Goal: Task Accomplishment & Management: Use online tool/utility

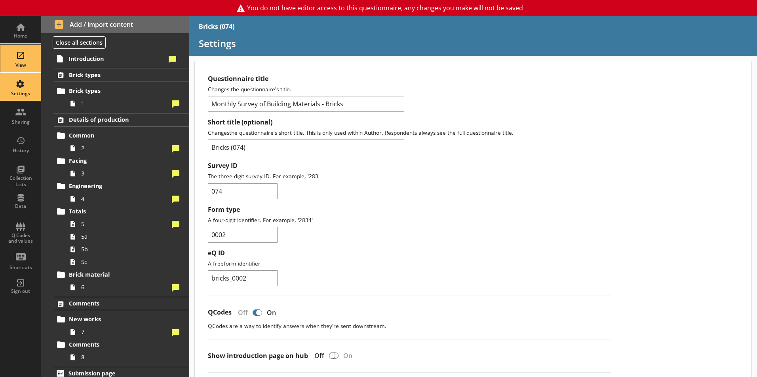
click at [24, 68] on div "View" at bounding box center [21, 65] width 28 height 6
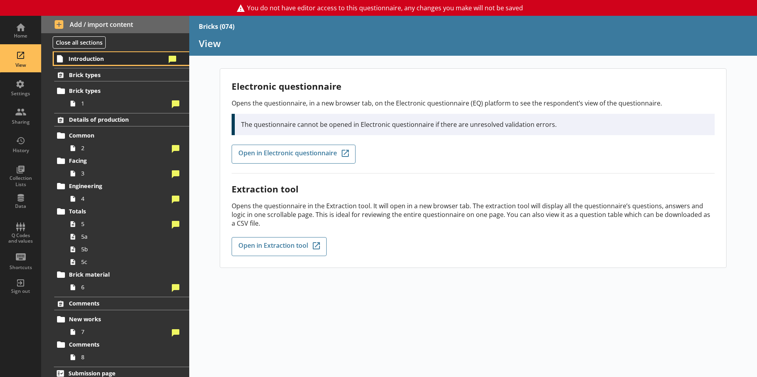
click at [109, 60] on span "Introduction" at bounding box center [116, 59] width 97 height 8
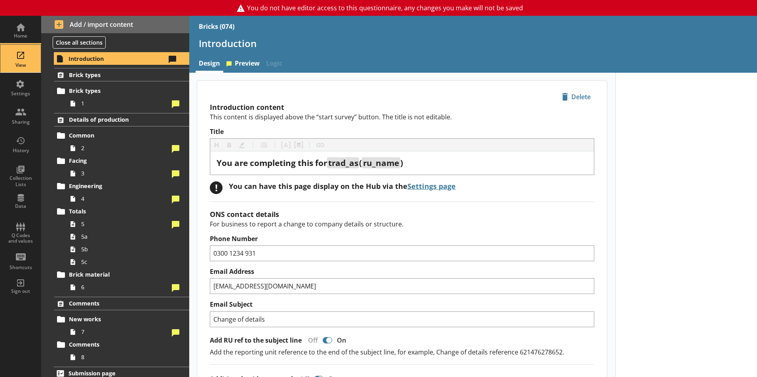
click at [10, 58] on div "View" at bounding box center [21, 59] width 28 height 28
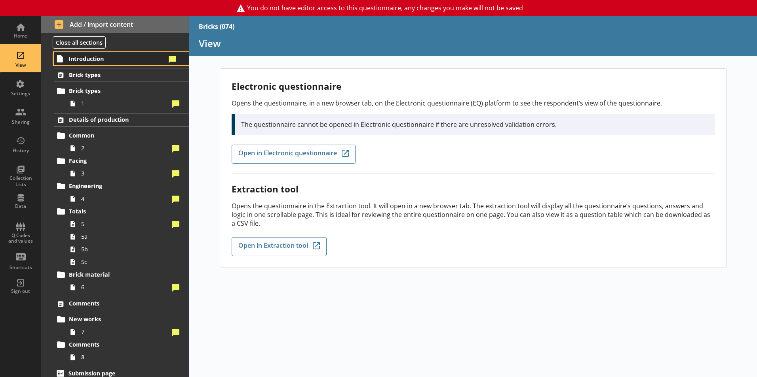
click at [123, 58] on span "Introduction" at bounding box center [116, 59] width 97 height 8
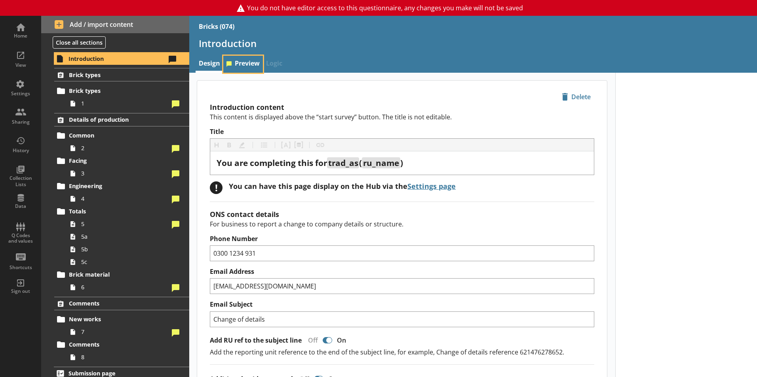
click at [246, 59] on link "Preview" at bounding box center [243, 64] width 40 height 17
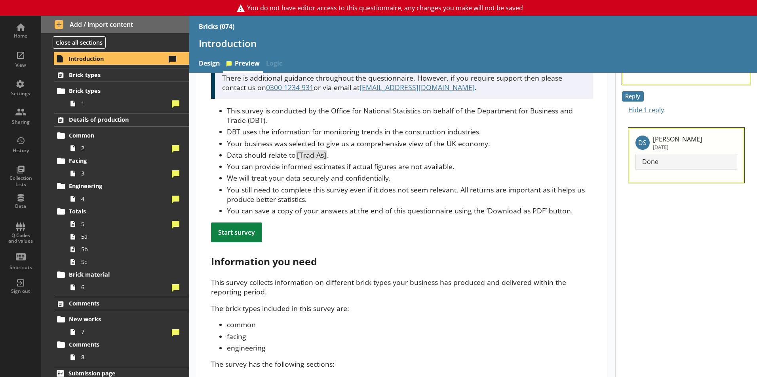
scroll to position [56, 0]
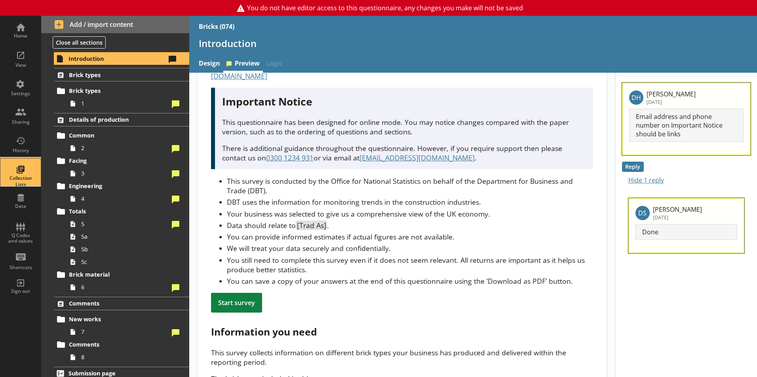
click at [19, 174] on div "Collection Lists" at bounding box center [21, 173] width 28 height 28
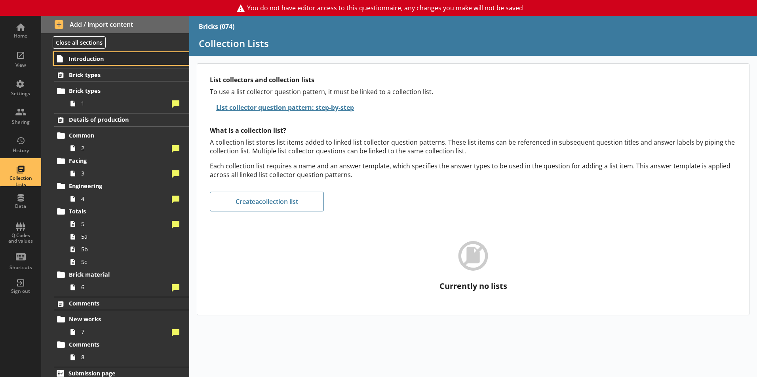
click at [85, 60] on span "Introduction" at bounding box center [116, 59] width 97 height 8
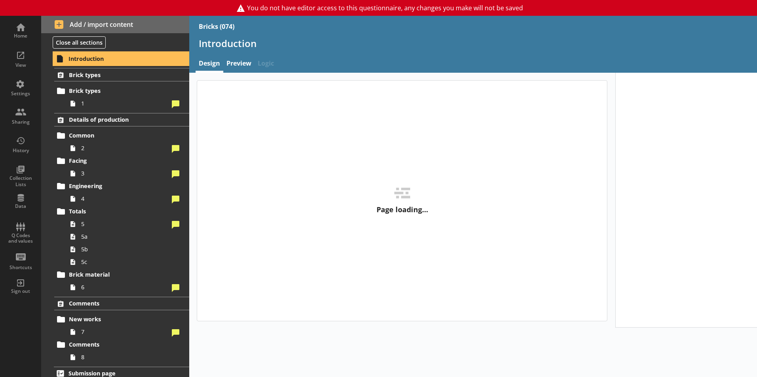
type textarea "x"
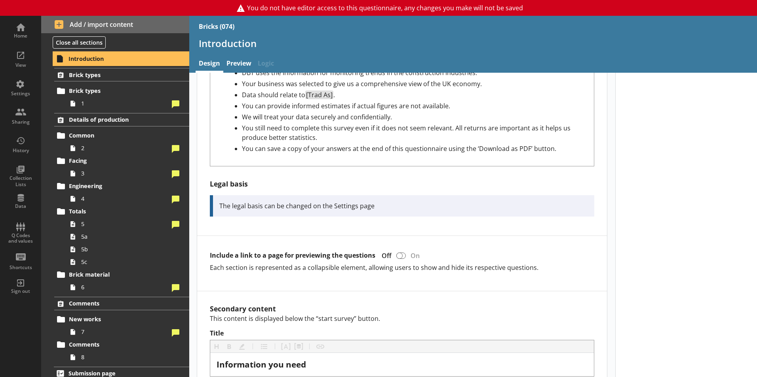
scroll to position [483, 0]
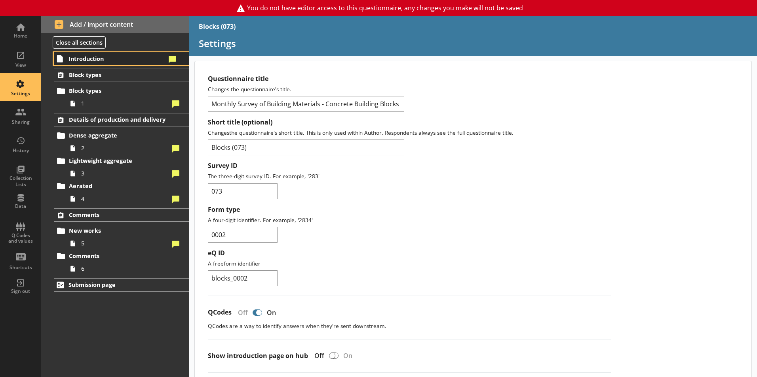
click at [91, 60] on span "Introduction" at bounding box center [116, 59] width 97 height 8
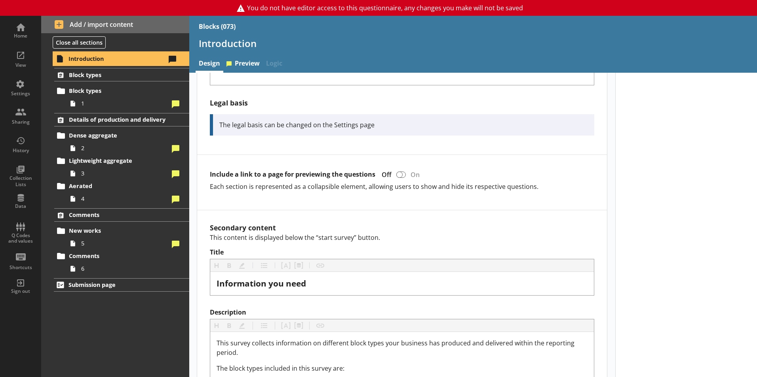
scroll to position [562, 0]
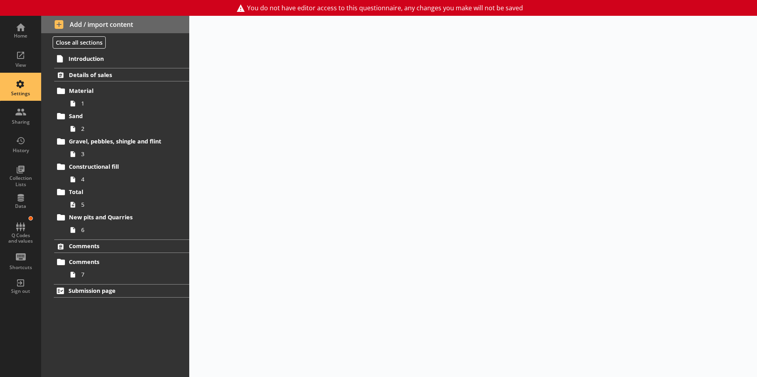
click at [101, 51] on div "Introduction Details of sales Material 1 Sand 2 Gravel, pebbles, shingle and fl…" at bounding box center [115, 214] width 148 height 326
click at [100, 55] on span "Introduction" at bounding box center [116, 59] width 97 height 8
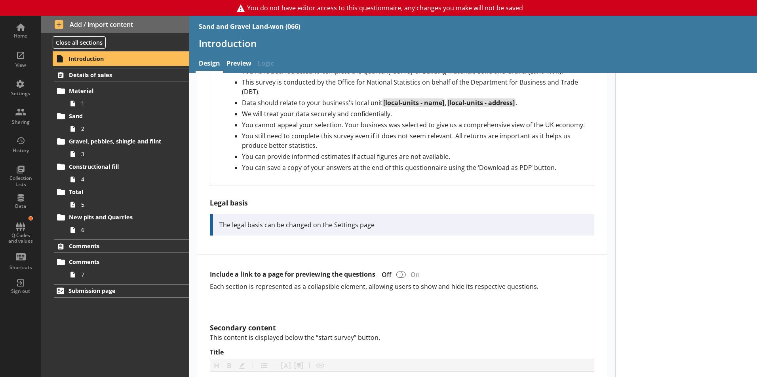
scroll to position [454, 0]
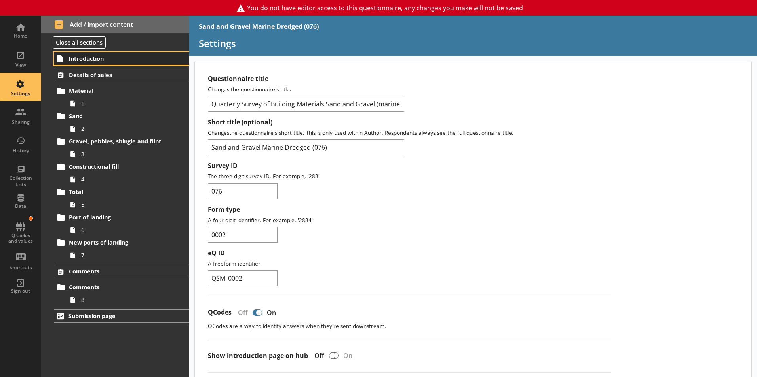
click at [85, 57] on span "Introduction" at bounding box center [116, 59] width 97 height 8
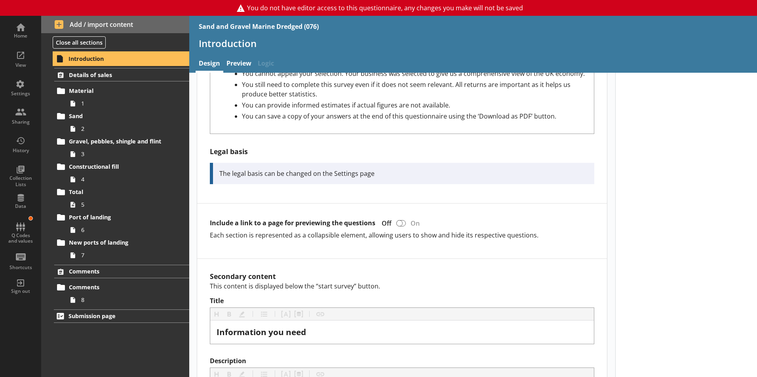
scroll to position [516, 0]
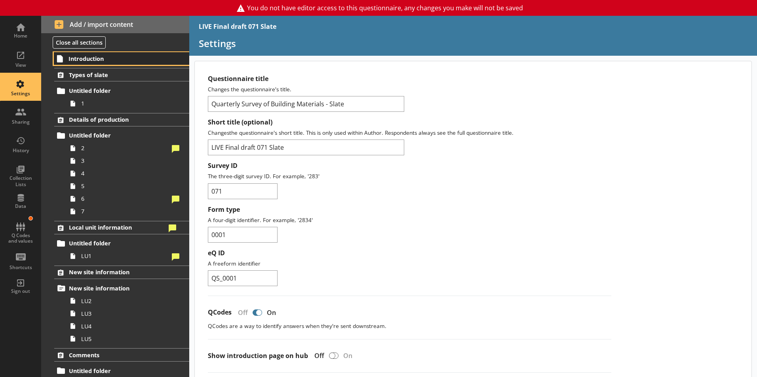
click at [100, 60] on span "Introduction" at bounding box center [116, 59] width 97 height 8
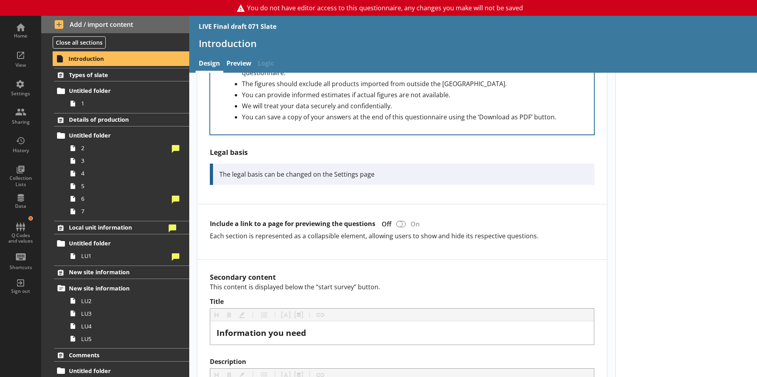
scroll to position [497, 0]
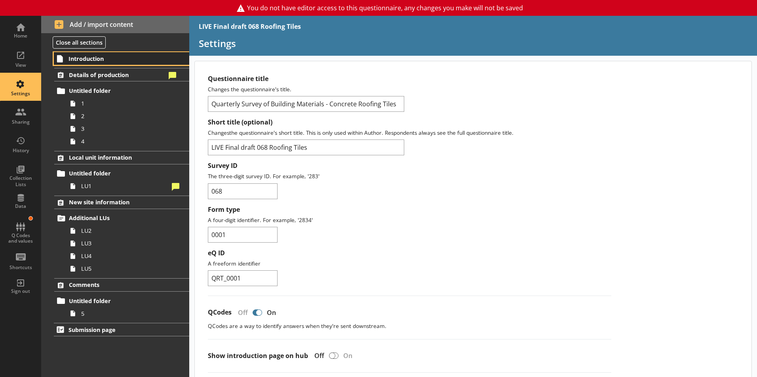
click at [98, 61] on span "Introduction" at bounding box center [116, 59] width 97 height 8
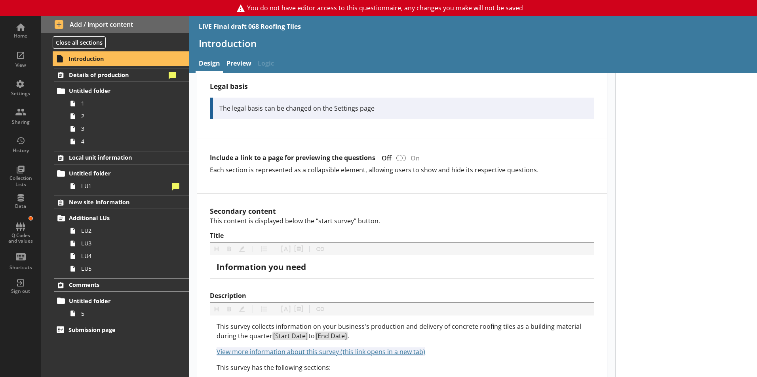
scroll to position [571, 0]
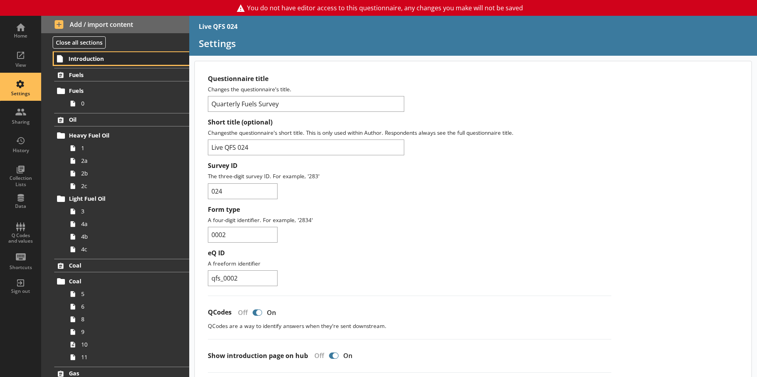
click at [100, 61] on span "Introduction" at bounding box center [116, 59] width 97 height 8
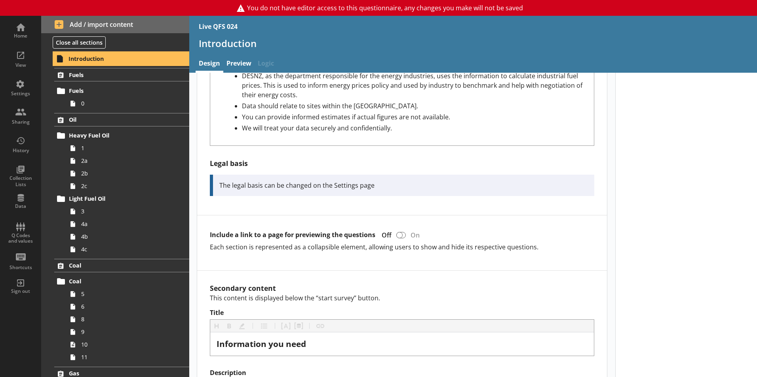
scroll to position [474, 0]
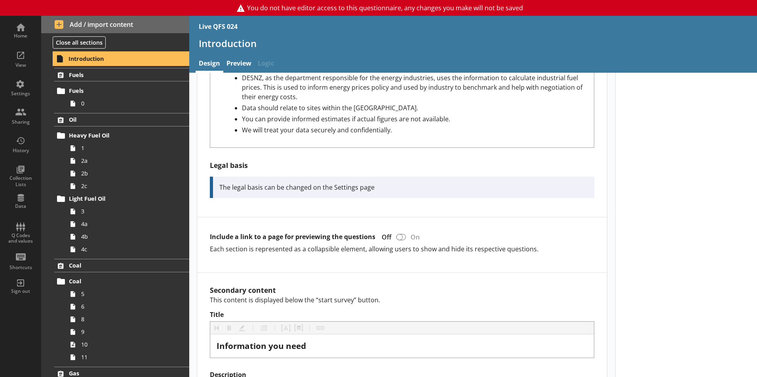
click at [99, 60] on span "Introduction" at bounding box center [116, 59] width 97 height 8
type textarea "x"
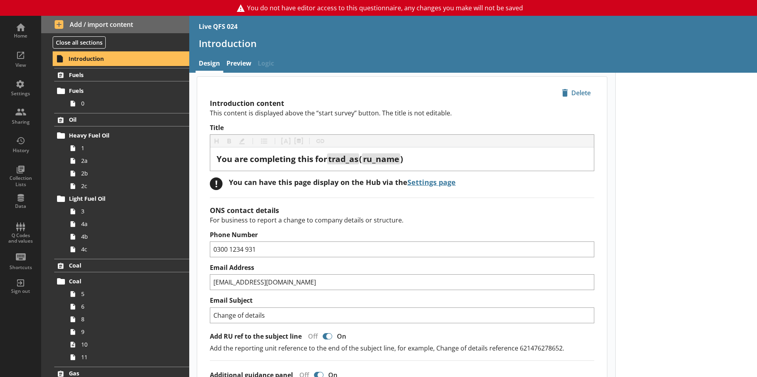
scroll to position [0, 0]
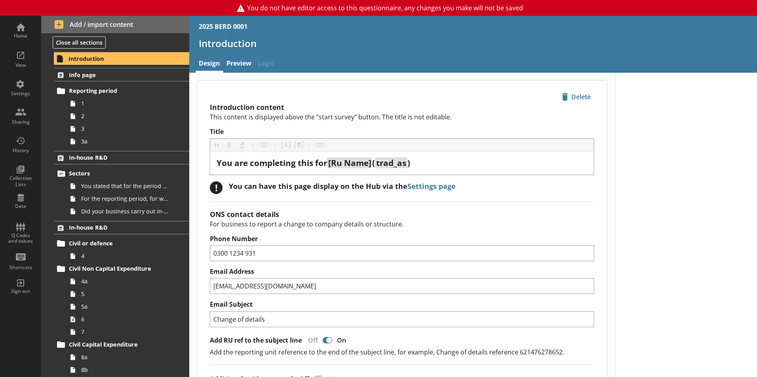
click at [423, 186] on link "Settings page" at bounding box center [431, 186] width 48 height 9
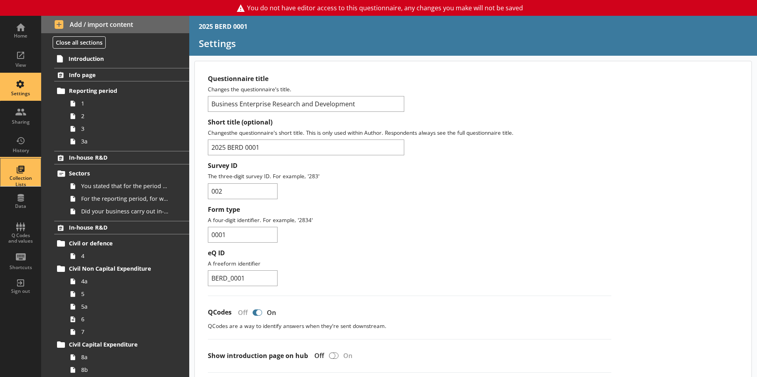
click at [12, 161] on div "Collection Lists" at bounding box center [21, 173] width 28 height 28
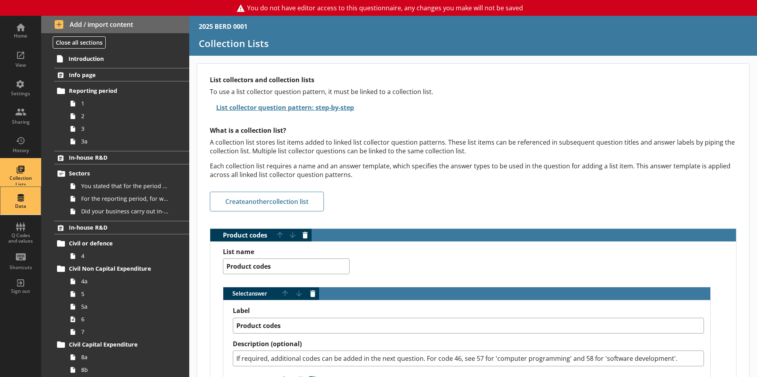
click at [11, 192] on div "Data" at bounding box center [21, 201] width 28 height 28
type textarea "x"
select select "Text_Optional"
select select "Date"
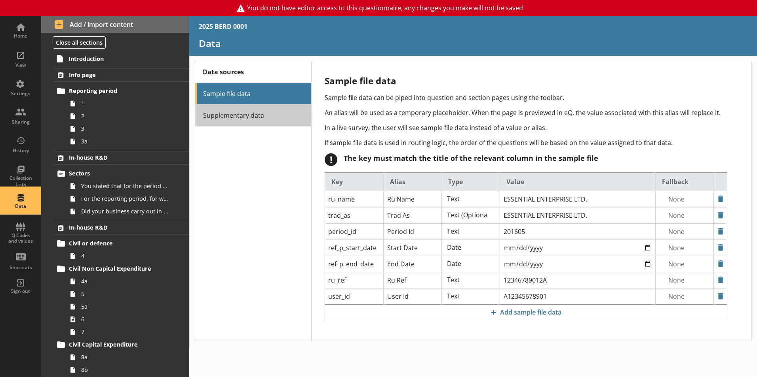
click at [196, 113] on link "Supplementary data" at bounding box center [253, 116] width 116 height 22
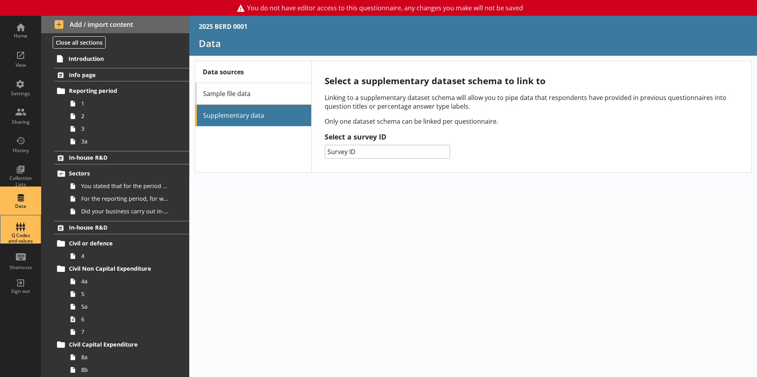
click at [24, 236] on div "Q Codes and values" at bounding box center [21, 238] width 28 height 11
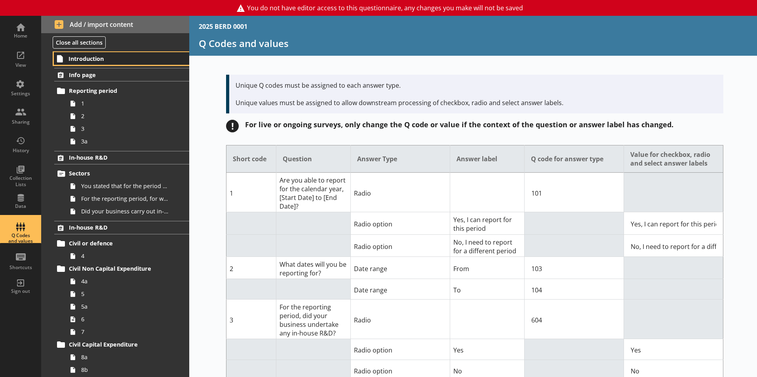
click at [68, 59] on span "Introduction" at bounding box center [116, 59] width 97 height 8
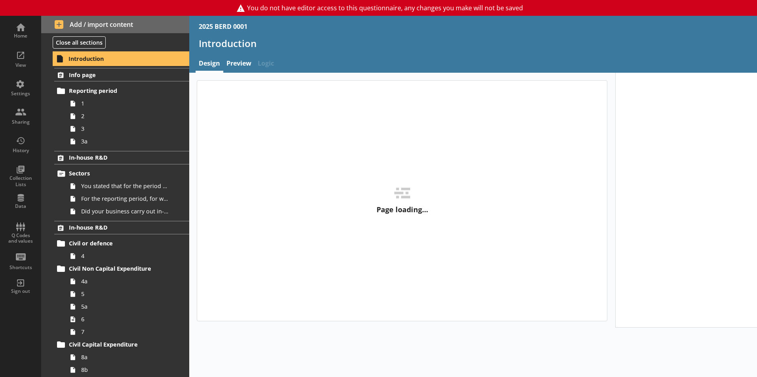
type textarea "x"
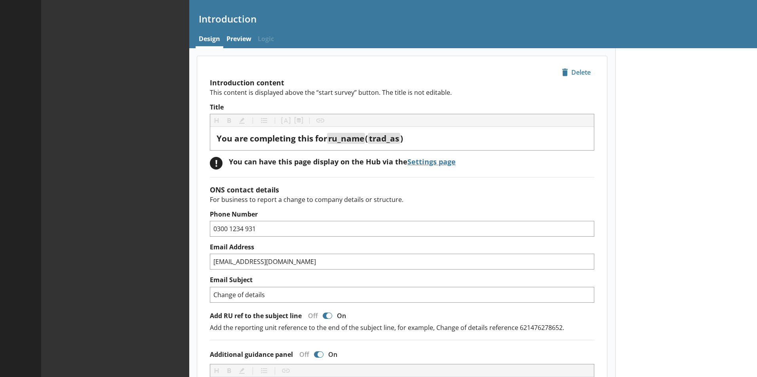
type textarea "x"
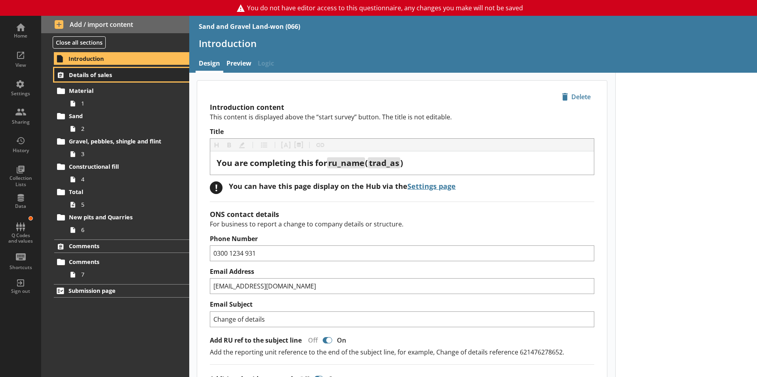
click at [130, 76] on span "Details of sales" at bounding box center [117, 75] width 97 height 8
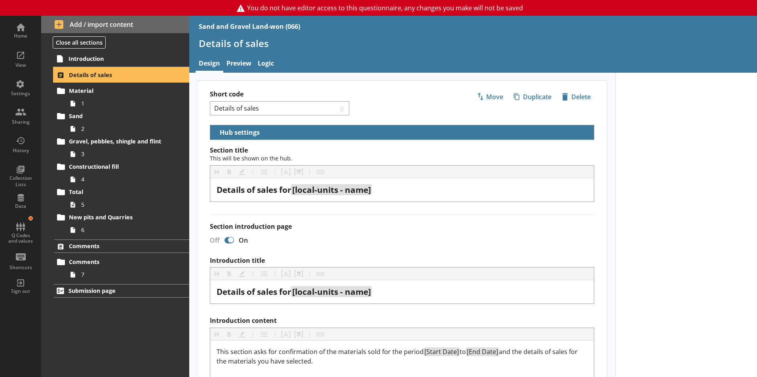
select select "2721c6b1-3fbb-4fda-ace2-786a849a317b"
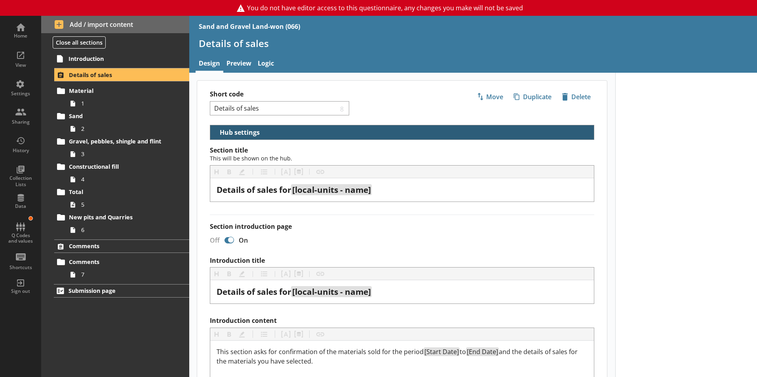
click at [213, 134] on button "Hub settings" at bounding box center [237, 132] width 48 height 14
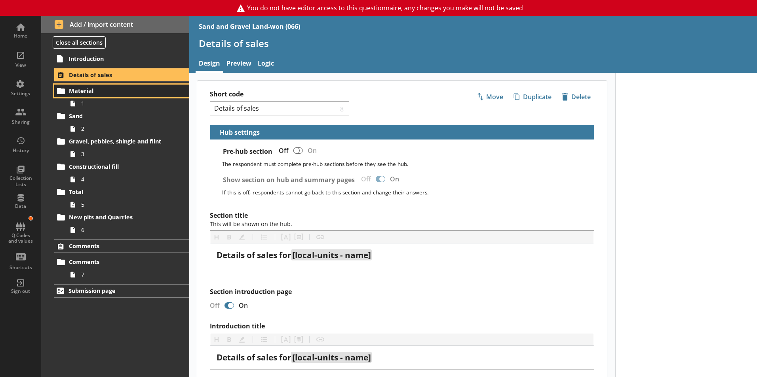
click at [78, 94] on span "Material" at bounding box center [117, 91] width 97 height 8
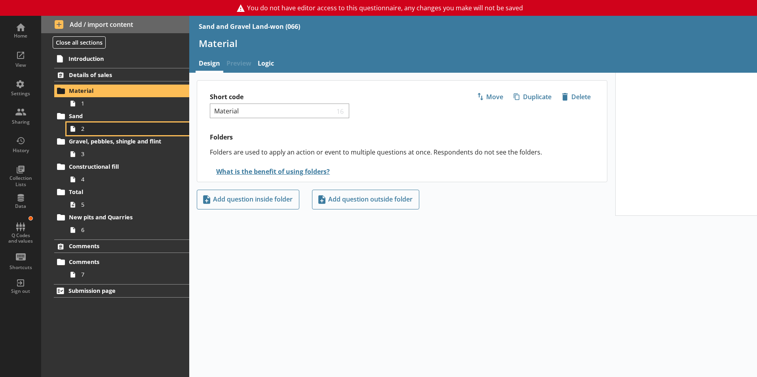
click at [71, 124] on icon at bounding box center [72, 129] width 13 height 13
type textarea "x"
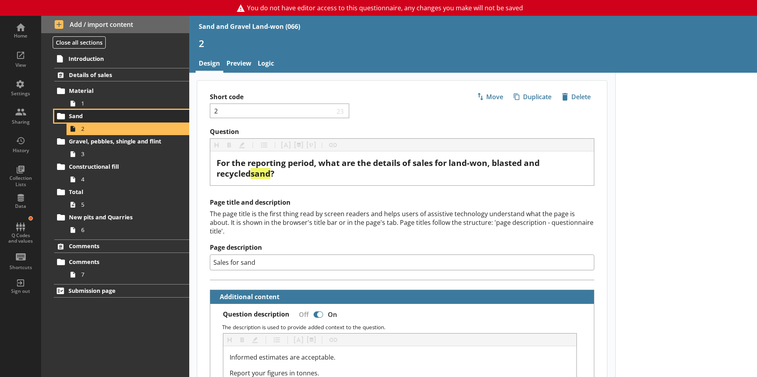
click at [69, 118] on span "Sand" at bounding box center [117, 116] width 97 height 8
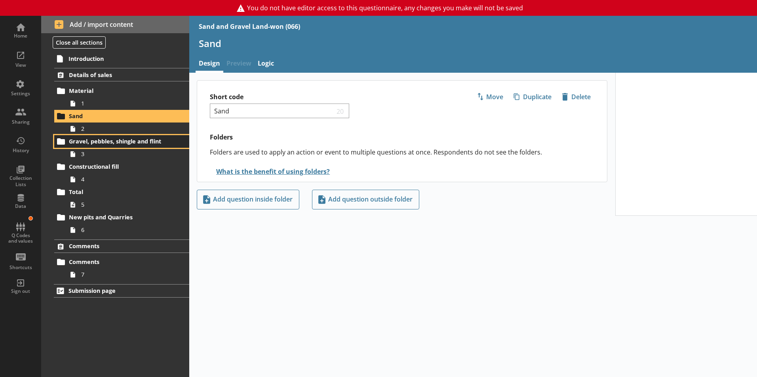
click at [82, 144] on span "Gravel, pebbles, shingle and flint" at bounding box center [117, 142] width 97 height 8
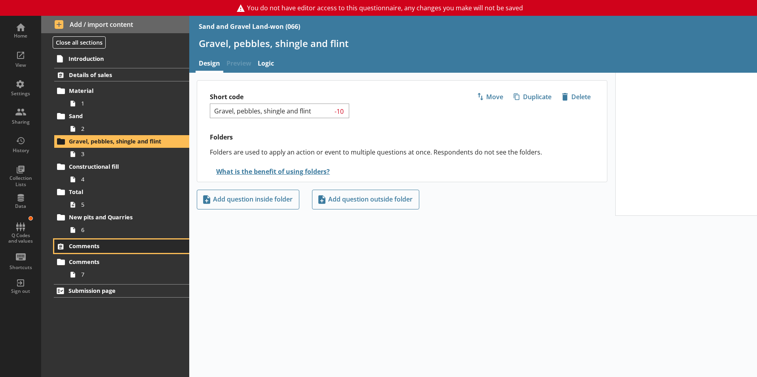
click at [79, 242] on link "Comments" at bounding box center [121, 246] width 135 height 13
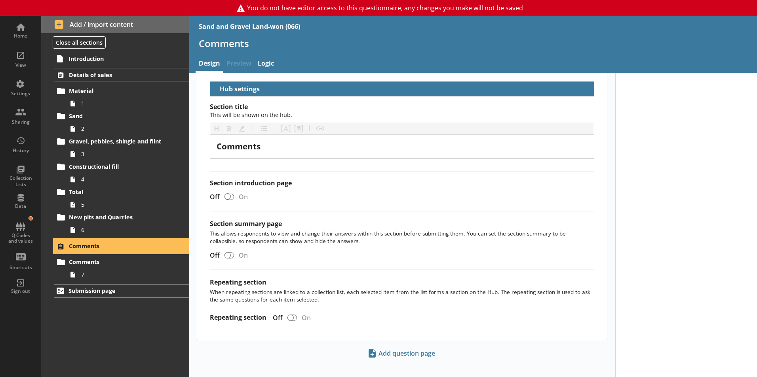
scroll to position [52, 0]
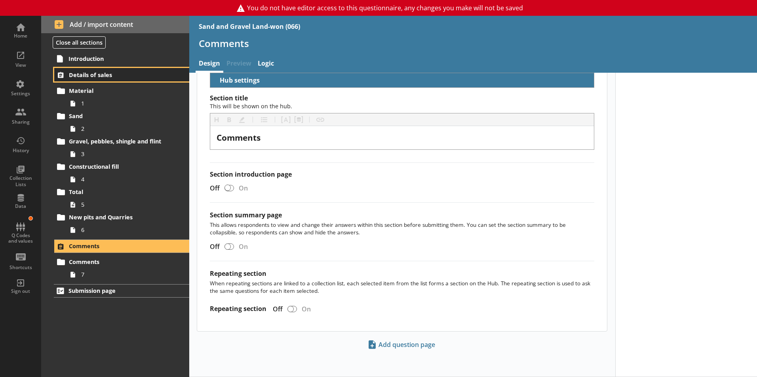
click at [85, 80] on link "Details of sales" at bounding box center [121, 74] width 135 height 13
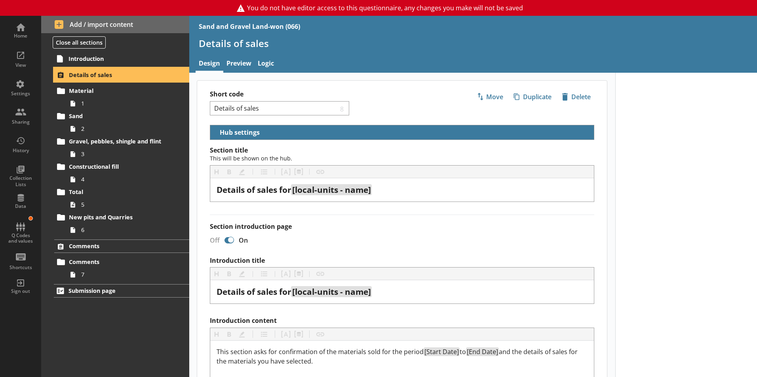
select select "2721c6b1-3fbb-4fda-ace2-786a849a317b"
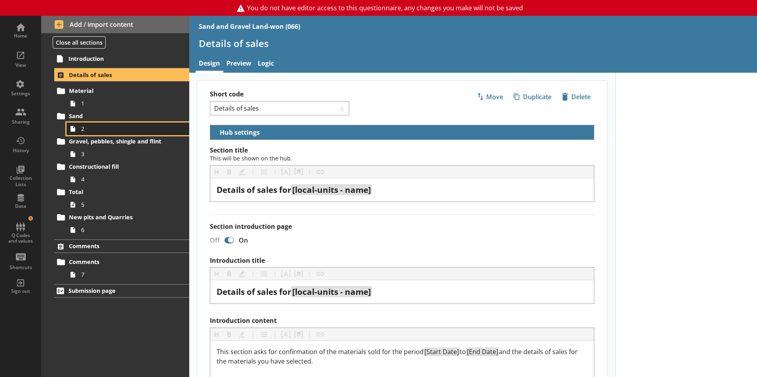
click at [89, 132] on span "2" at bounding box center [125, 129] width 88 height 8
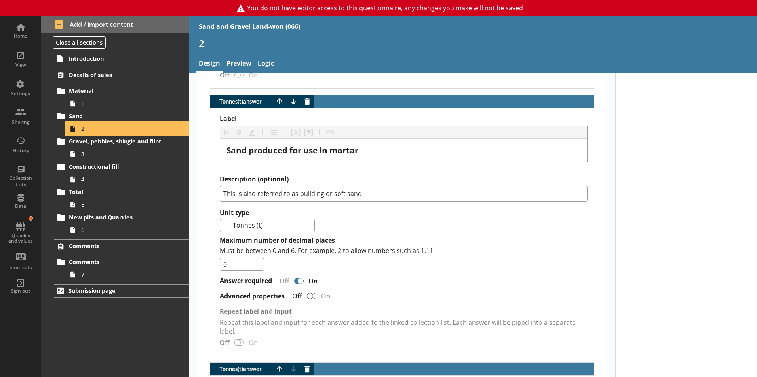
scroll to position [1055, 0]
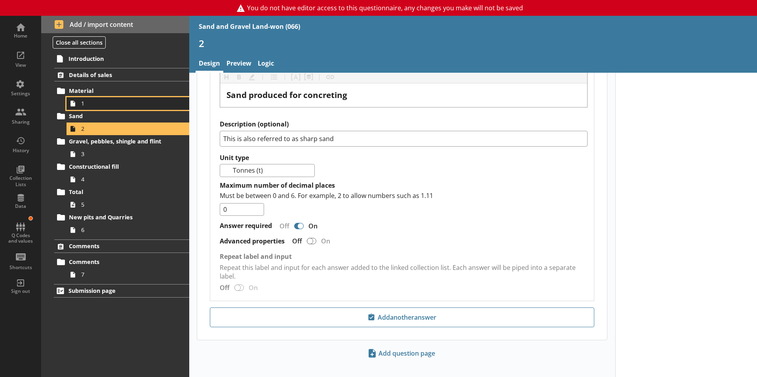
click at [84, 106] on span "1" at bounding box center [125, 104] width 88 height 8
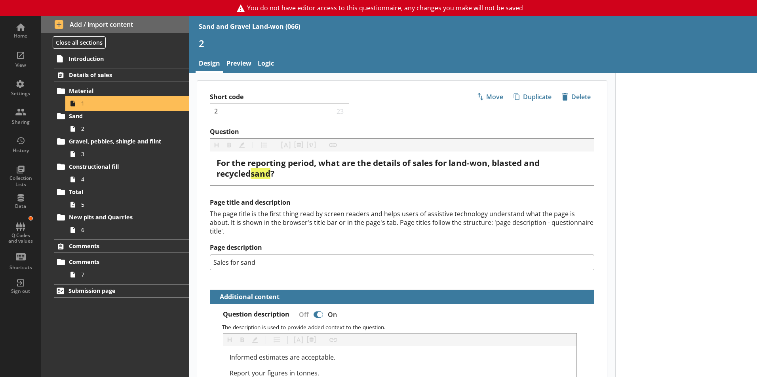
type textarea "x"
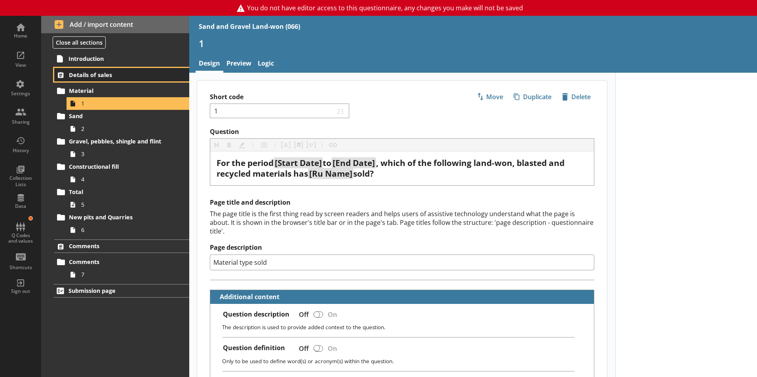
click at [87, 76] on span "Details of sales" at bounding box center [117, 75] width 97 height 8
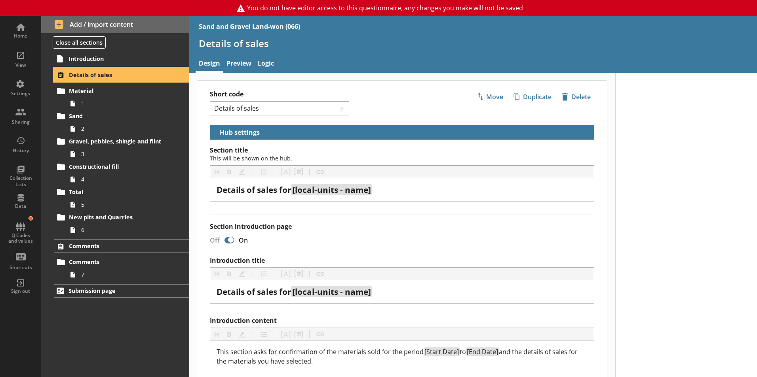
select select "2721c6b1-3fbb-4fda-ace2-786a849a317b"
click at [123, 56] on span "Introduction" at bounding box center [116, 59] width 97 height 8
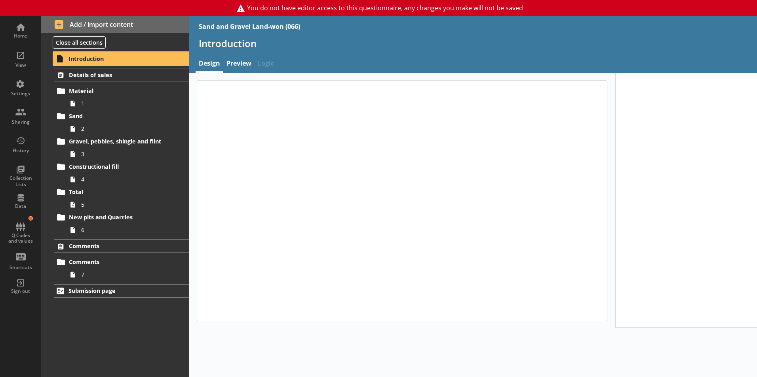
type textarea "x"
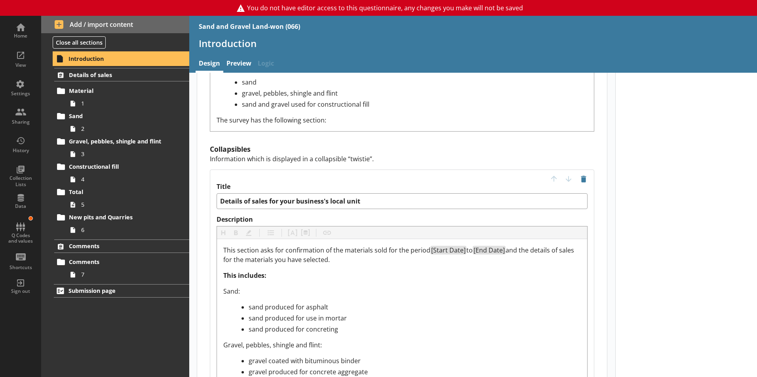
scroll to position [895, 0]
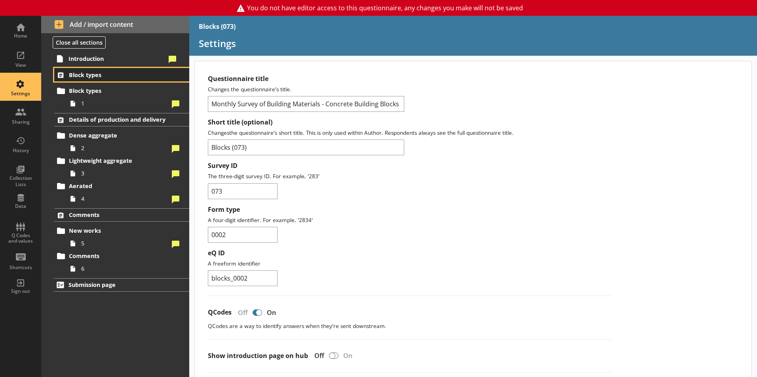
click at [79, 80] on link "Block types" at bounding box center [121, 74] width 135 height 13
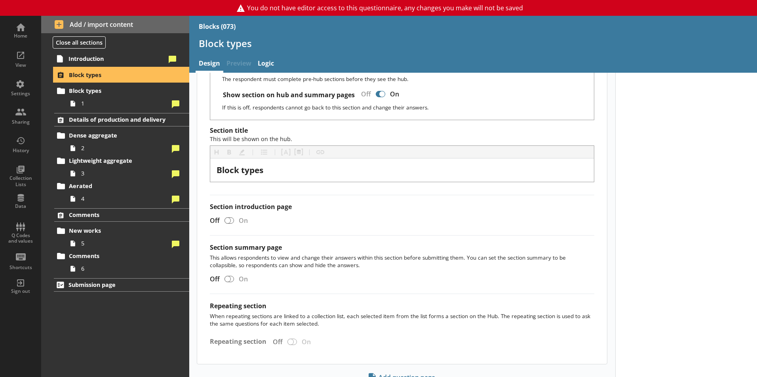
scroll to position [118, 0]
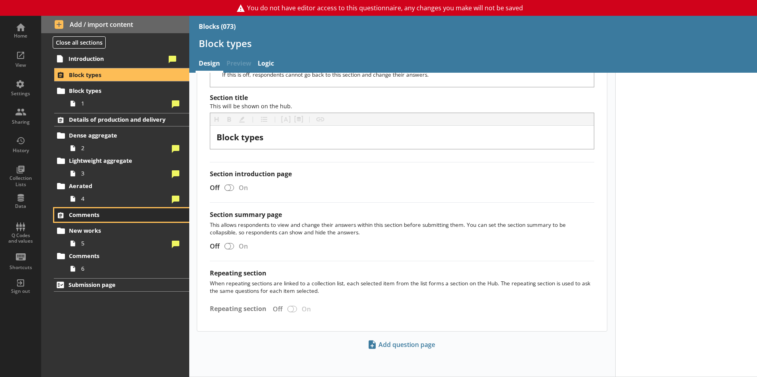
click at [89, 219] on link "Comments" at bounding box center [121, 215] width 135 height 13
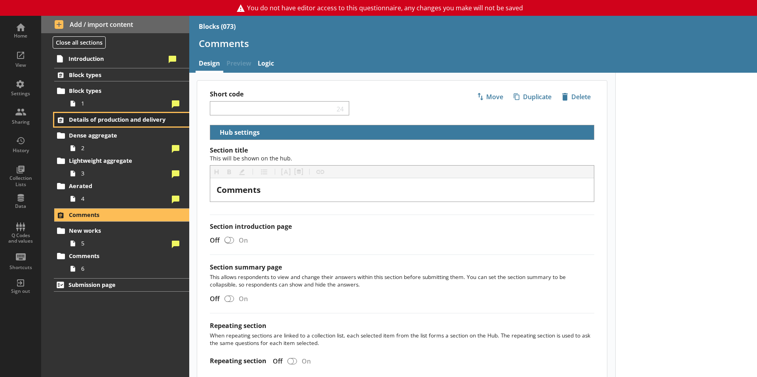
click at [116, 117] on span "Details of production and delivery" at bounding box center [117, 120] width 97 height 8
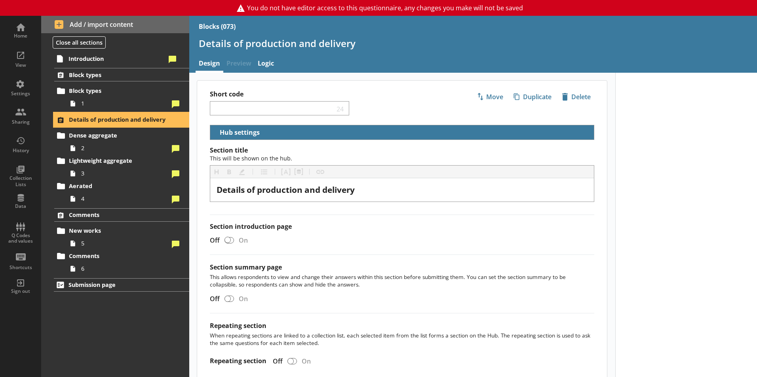
scroll to position [52, 0]
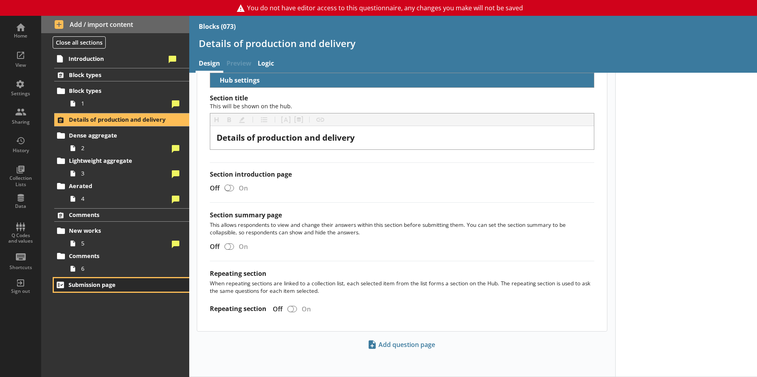
click at [89, 283] on span "Submission page" at bounding box center [116, 285] width 97 height 8
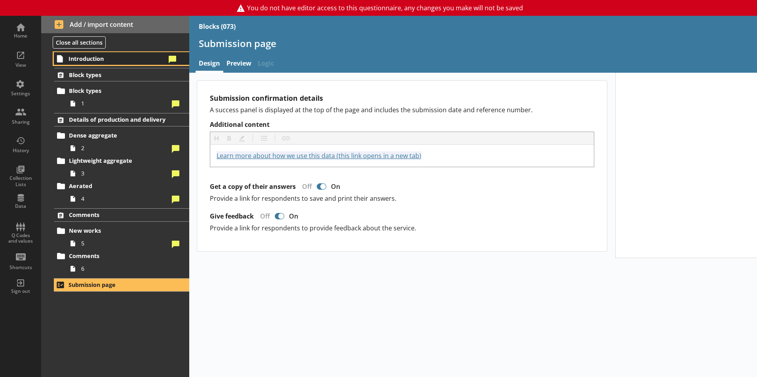
click at [89, 62] on span "Introduction" at bounding box center [116, 59] width 97 height 8
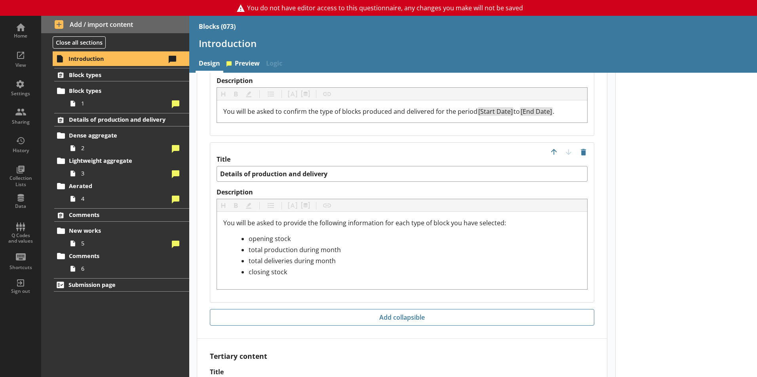
scroll to position [1155, 0]
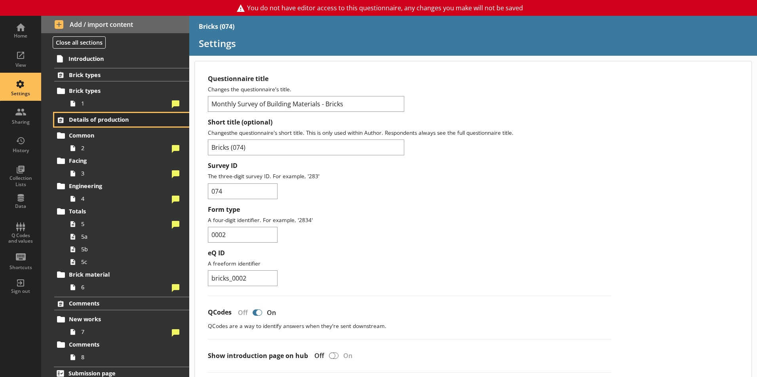
click at [75, 122] on span "Details of production" at bounding box center [117, 120] width 97 height 8
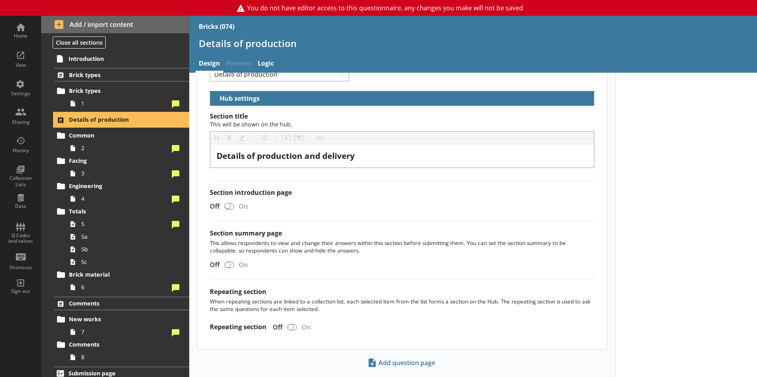
scroll to position [52, 0]
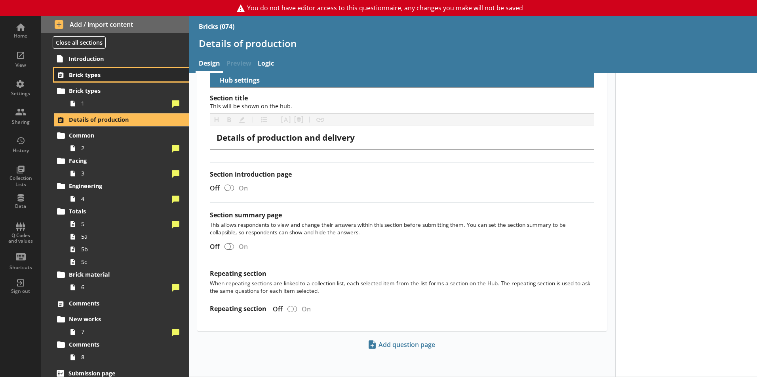
click at [89, 76] on span "Brick types" at bounding box center [117, 75] width 97 height 8
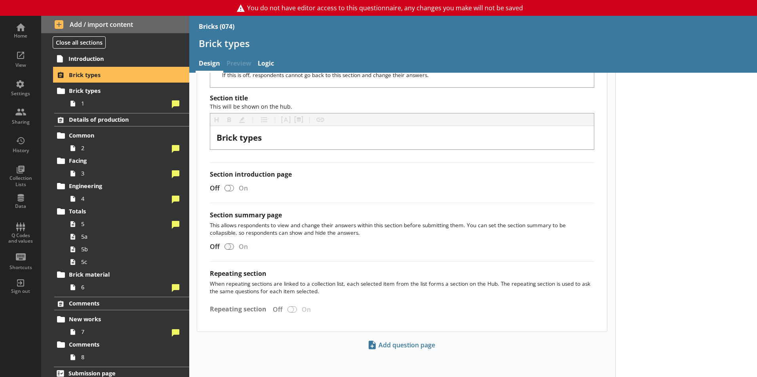
scroll to position [118, 0]
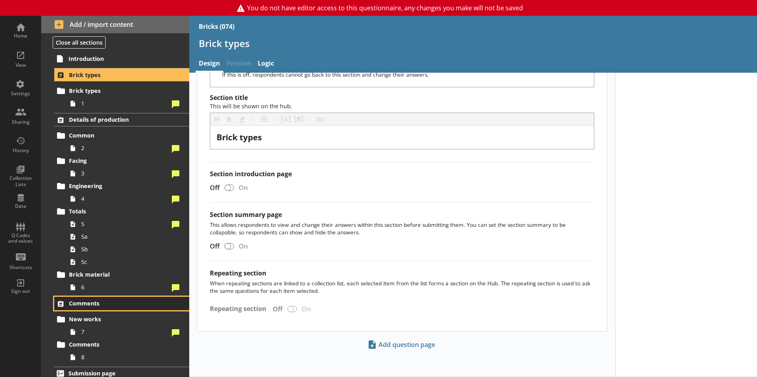
click at [72, 305] on span "Comments" at bounding box center [117, 304] width 97 height 8
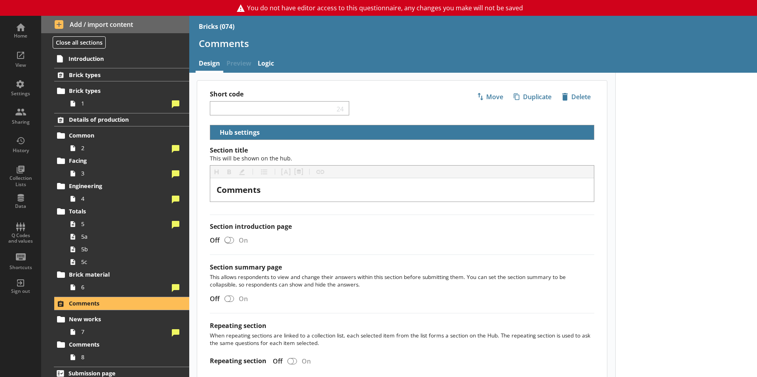
drag, startPoint x: 750, startPoint y: 190, endPoint x: 753, endPoint y: 214, distance: 24.0
click at [753, 214] on div "Short code 24 Move icon-copy Duplicate icon-delete Created with Sketch. Delete …" at bounding box center [472, 225] width 567 height 305
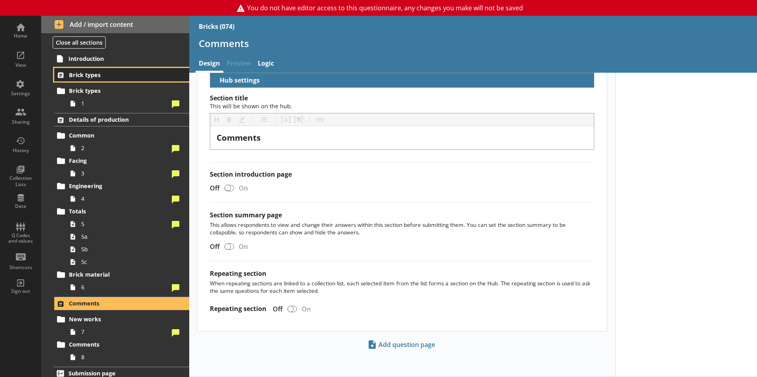
click at [106, 79] on link "Brick types" at bounding box center [121, 74] width 135 height 13
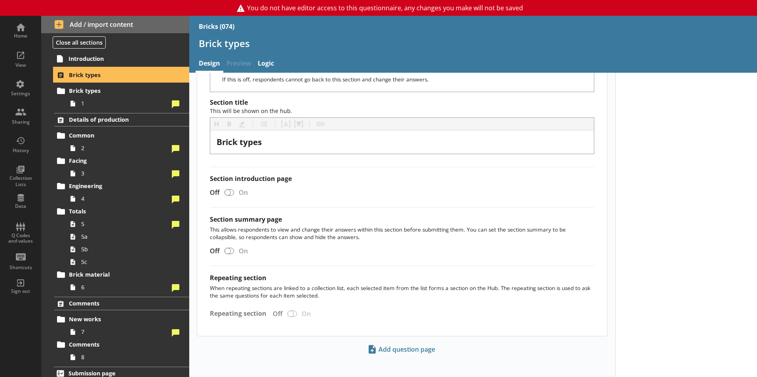
scroll to position [118, 0]
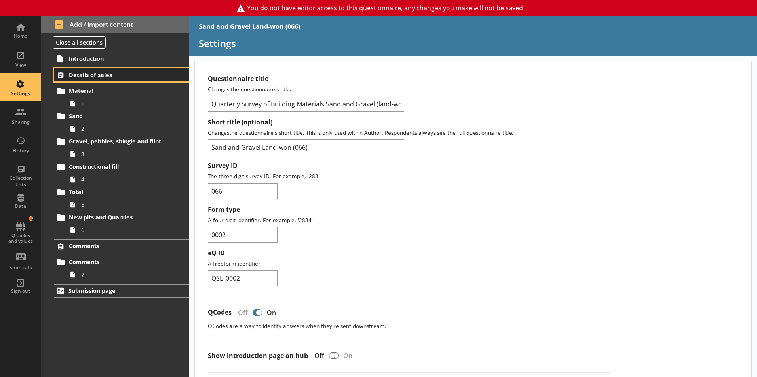
click at [68, 78] on link "Details of sales" at bounding box center [121, 74] width 135 height 13
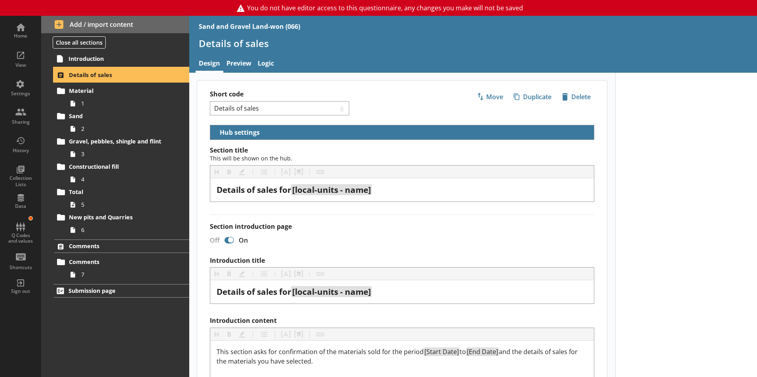
select select "2721c6b1-3fbb-4fda-ace2-786a849a317b"
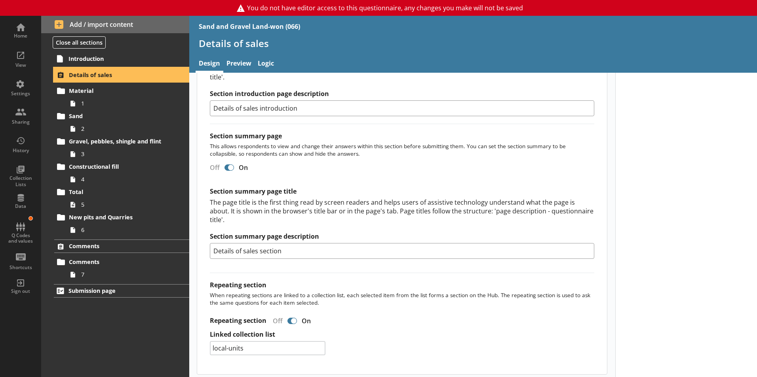
scroll to position [579, 0]
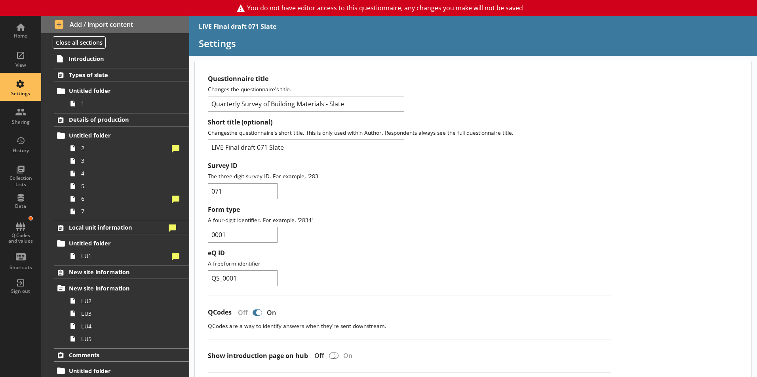
click at [83, 82] on div "Types of slate Untitled folder 1" at bounding box center [115, 89] width 148 height 42
click at [80, 81] on link "Types of slate" at bounding box center [121, 74] width 135 height 13
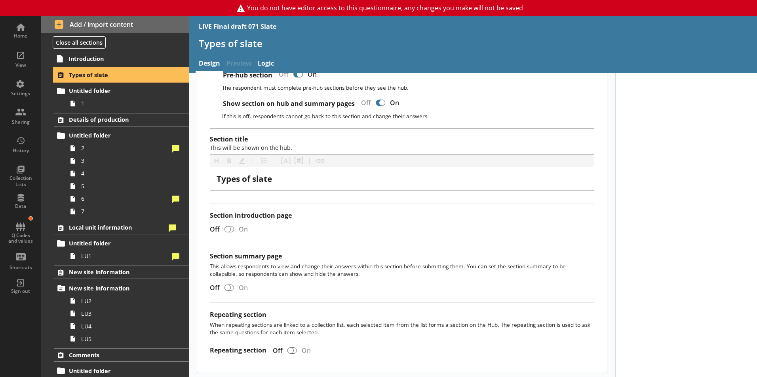
scroll to position [118, 0]
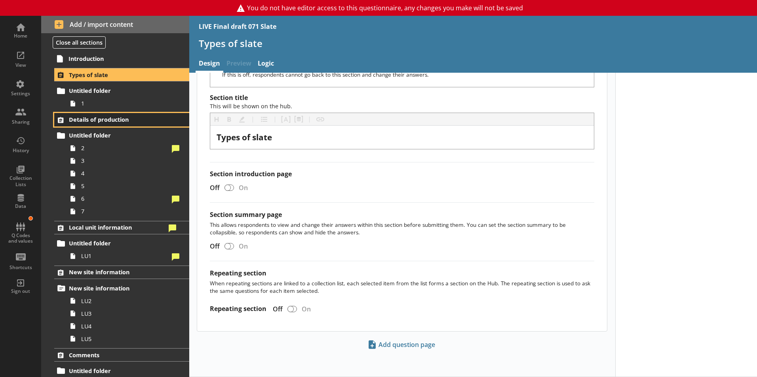
click at [89, 122] on span "Details of production" at bounding box center [117, 120] width 97 height 8
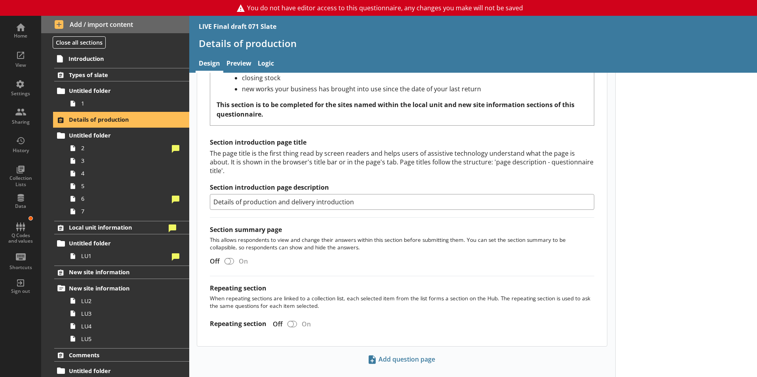
scroll to position [334, 0]
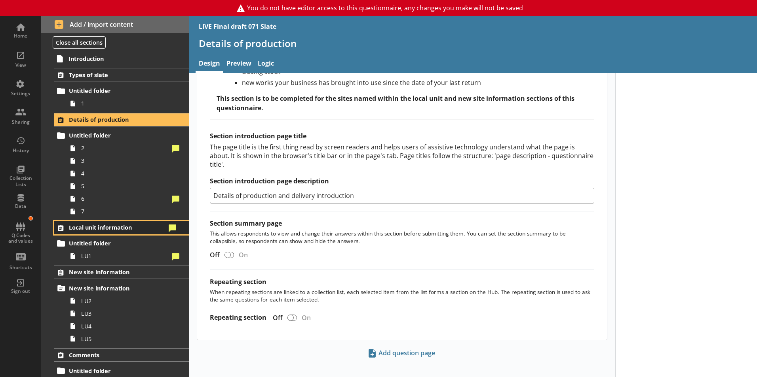
click at [96, 225] on span "Local unit information" at bounding box center [117, 228] width 97 height 8
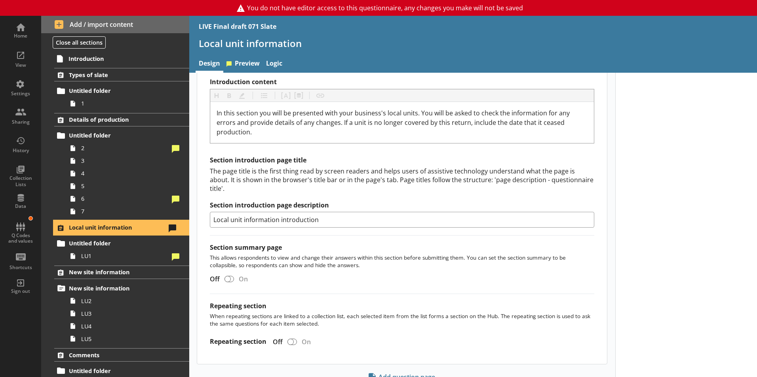
scroll to position [263, 0]
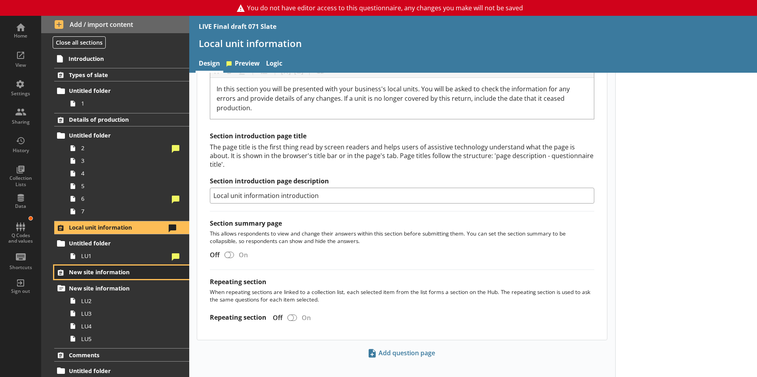
click at [94, 279] on link "New site information" at bounding box center [121, 272] width 135 height 13
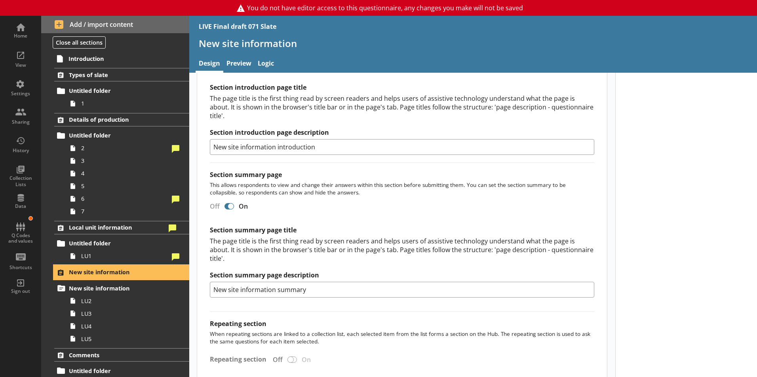
scroll to position [407, 0]
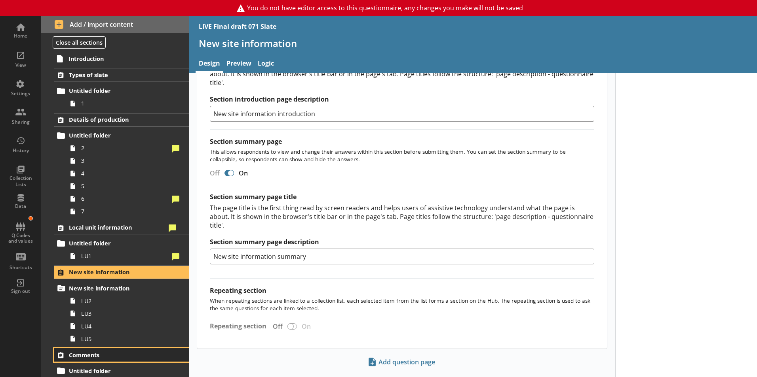
click at [96, 353] on span "Comments" at bounding box center [117, 356] width 97 height 8
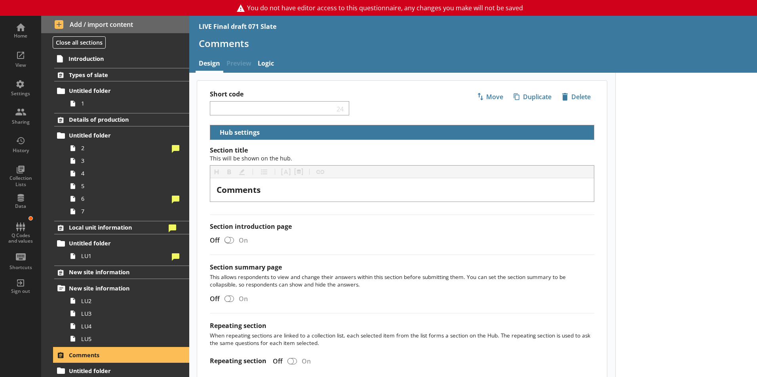
scroll to position [52, 0]
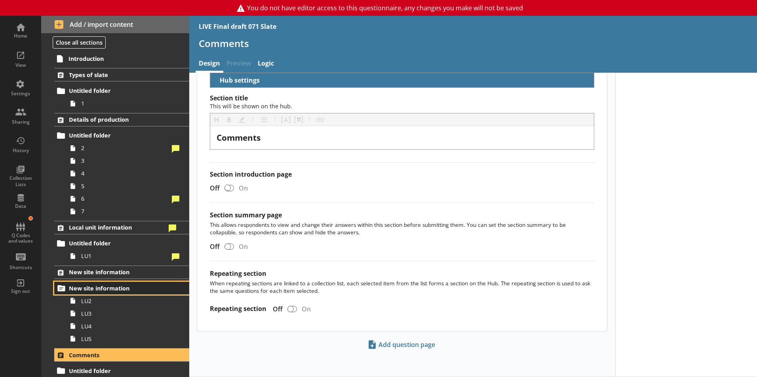
click at [111, 295] on link "New site information" at bounding box center [121, 288] width 135 height 13
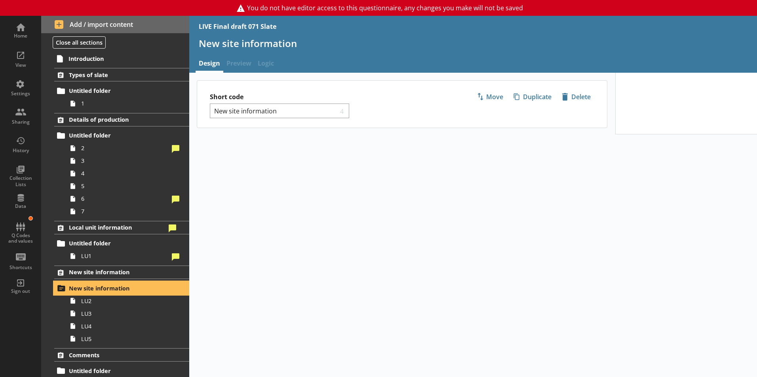
select select "5b4c92a6-98e3-42f7-932e-a9416b6cc566"
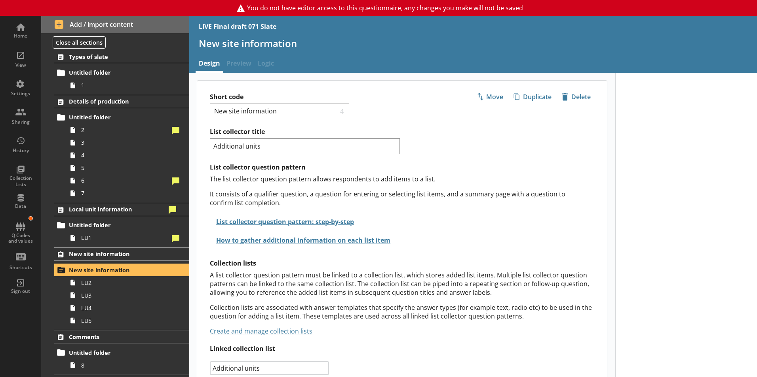
scroll to position [32, 0]
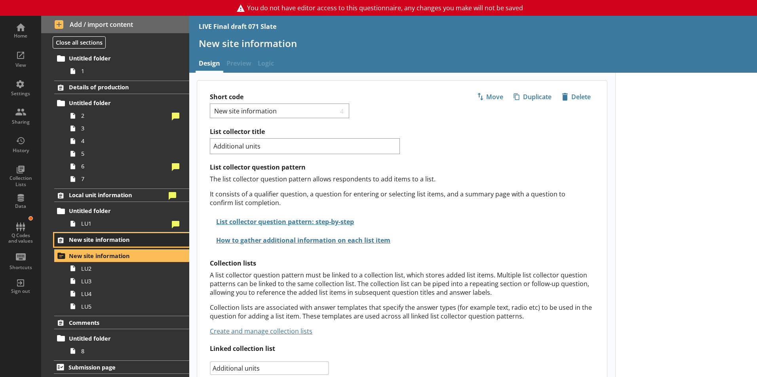
click at [83, 243] on span "New site information" at bounding box center [117, 240] width 97 height 8
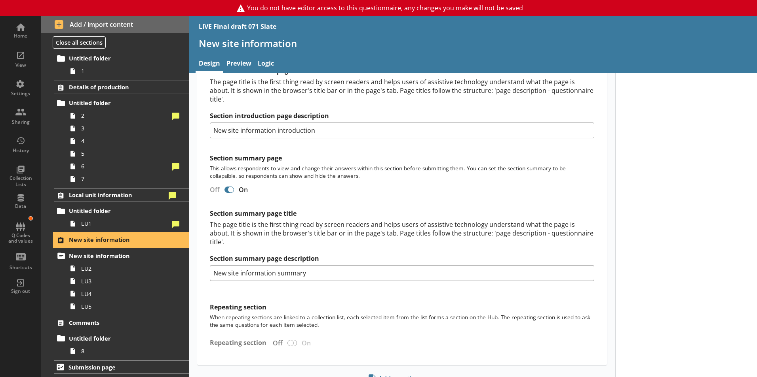
scroll to position [407, 0]
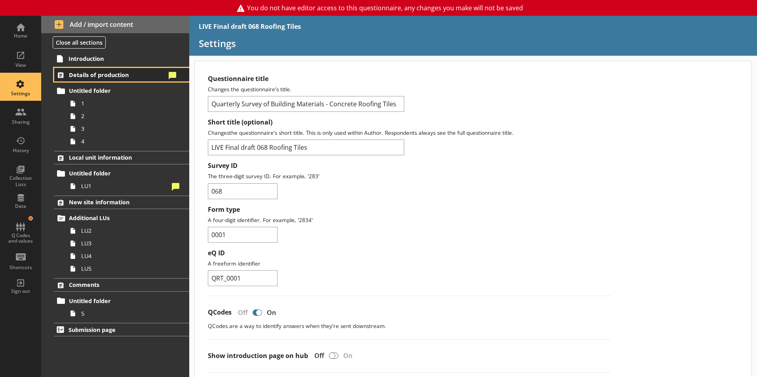
click at [112, 73] on span "Details of production" at bounding box center [117, 75] width 97 height 8
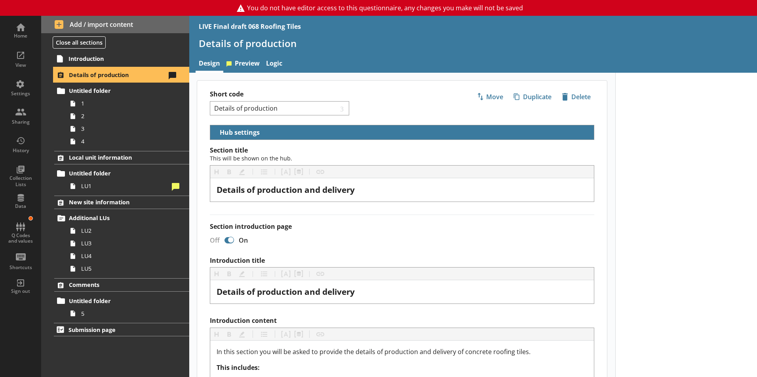
scroll to position [334, 0]
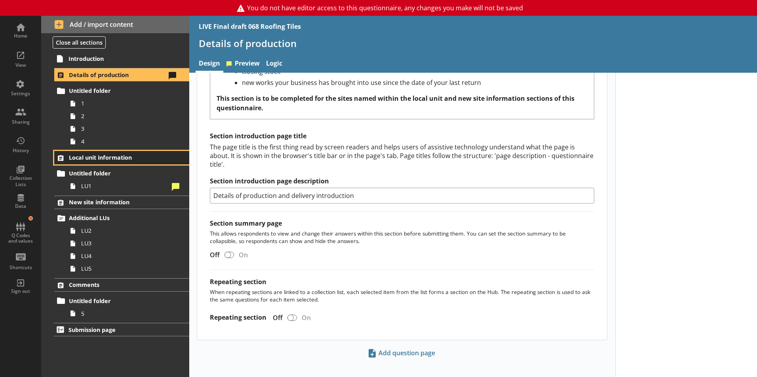
click at [83, 160] on span "Local unit information" at bounding box center [117, 158] width 97 height 8
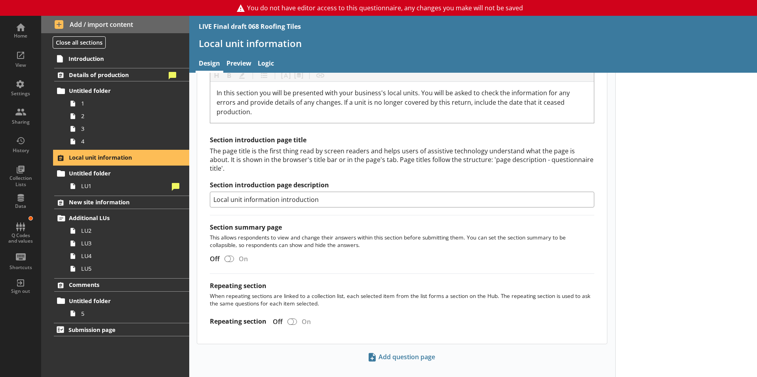
scroll to position [263, 0]
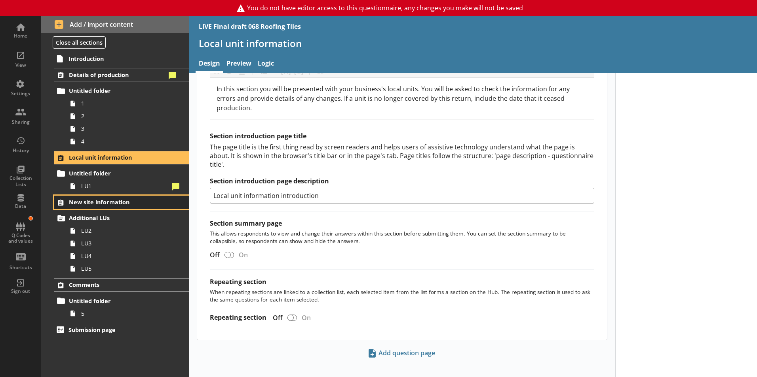
click at [97, 205] on span "New site information" at bounding box center [117, 203] width 97 height 8
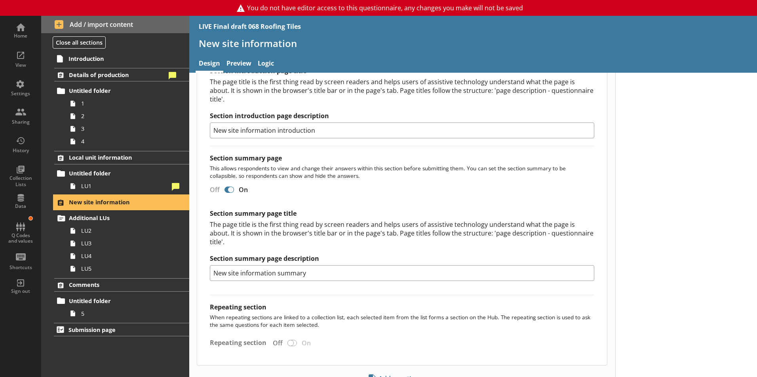
scroll to position [407, 0]
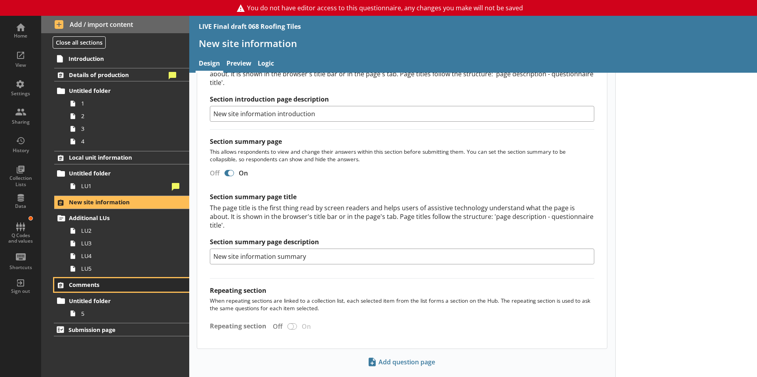
click at [85, 285] on span "Comments" at bounding box center [117, 285] width 97 height 8
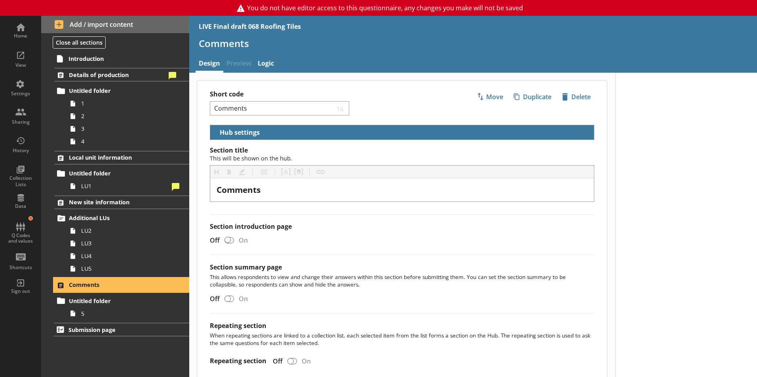
scroll to position [52, 0]
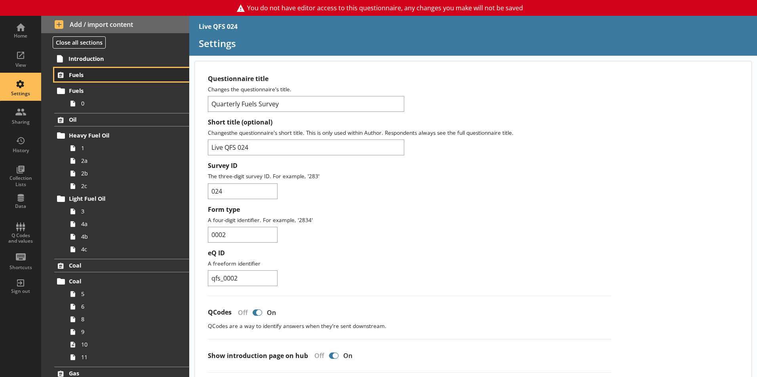
click at [78, 77] on span "Fuels" at bounding box center [117, 75] width 97 height 8
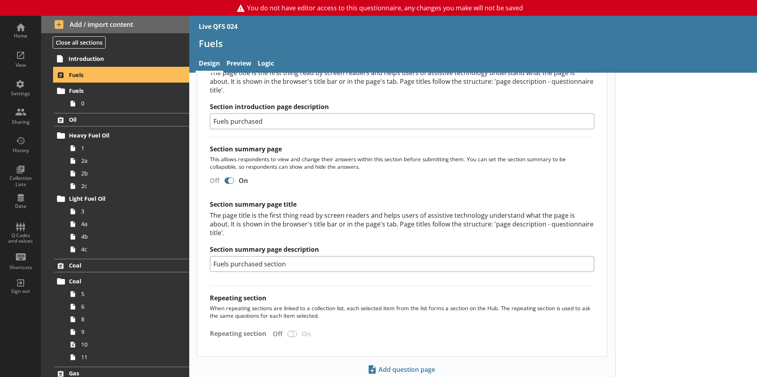
scroll to position [594, 0]
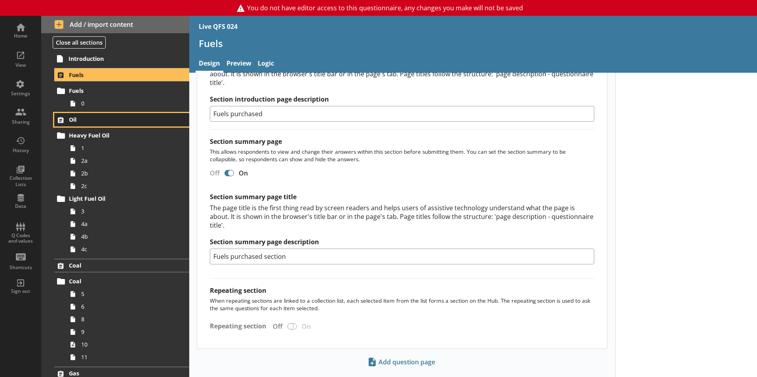
click at [77, 123] on span "Oil" at bounding box center [117, 120] width 97 height 8
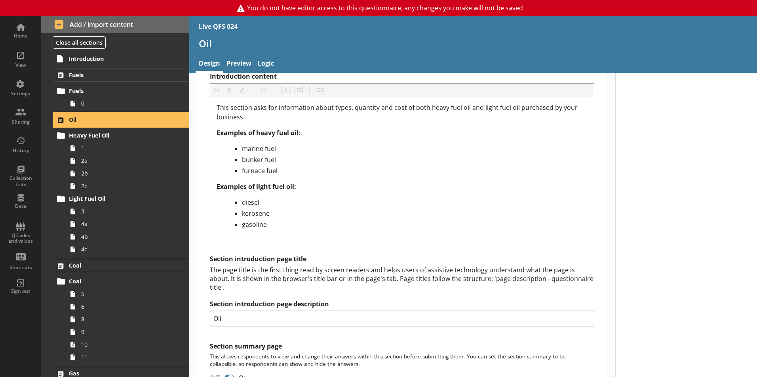
scroll to position [450, 0]
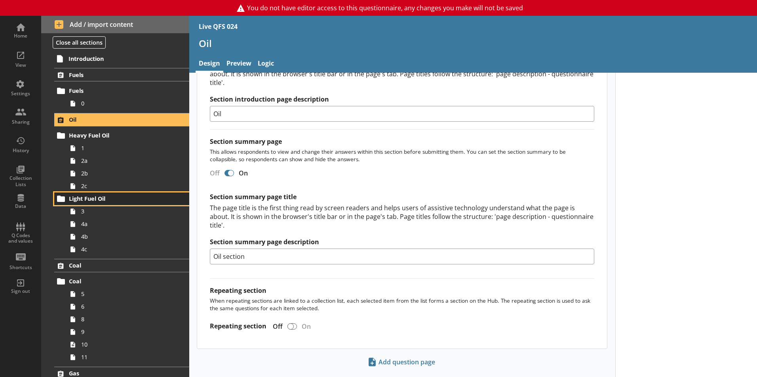
click at [73, 194] on link "Light Fuel Oil" at bounding box center [121, 199] width 135 height 13
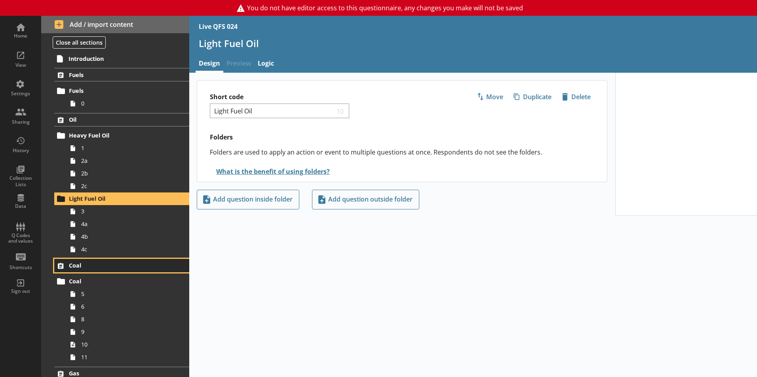
click at [79, 267] on span "Coal" at bounding box center [117, 266] width 97 height 8
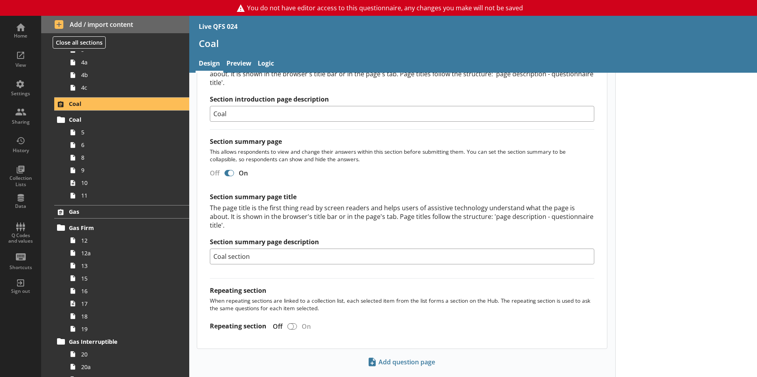
scroll to position [188, 0]
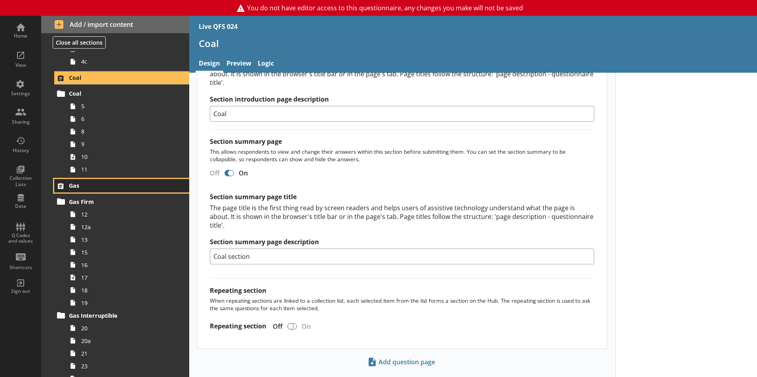
click at [80, 190] on span "Gas" at bounding box center [117, 186] width 97 height 8
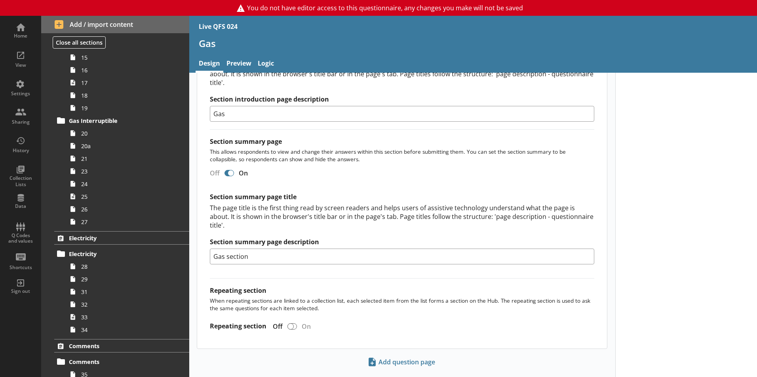
scroll to position [406, 0]
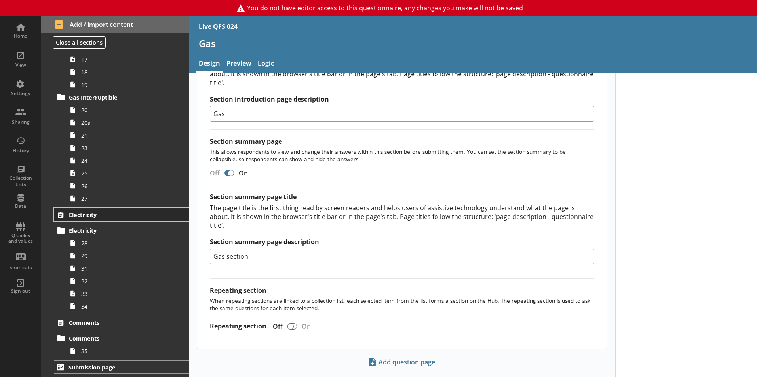
click at [82, 220] on link "Electricity" at bounding box center [121, 214] width 135 height 13
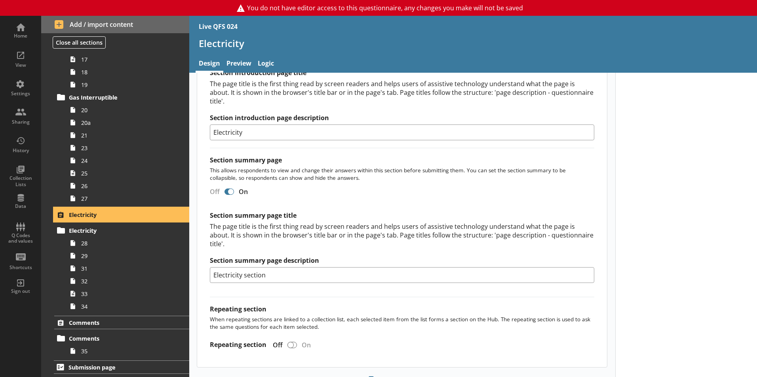
scroll to position [451, 0]
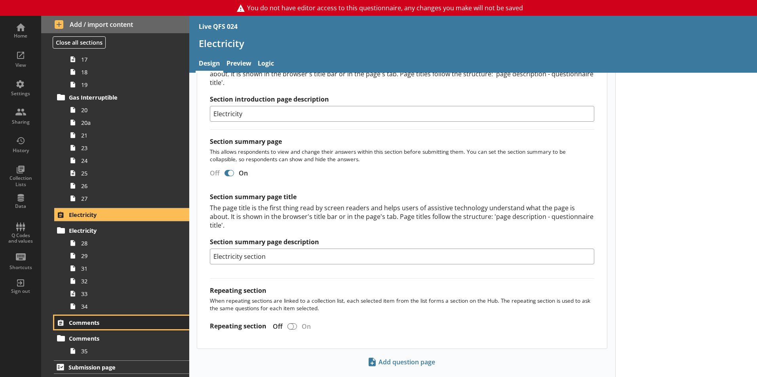
click at [101, 326] on span "Comments" at bounding box center [117, 323] width 97 height 8
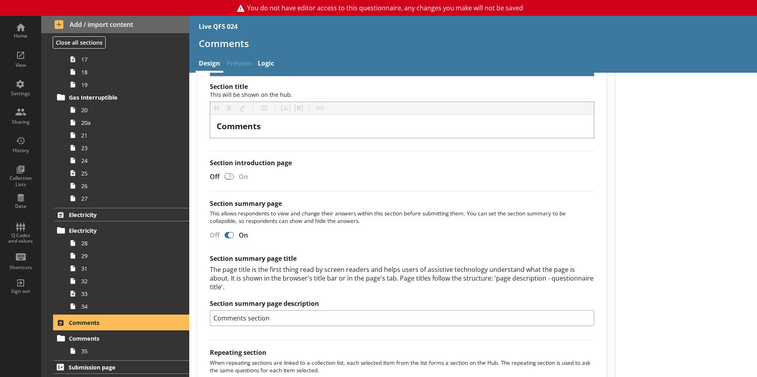
scroll to position [134, 0]
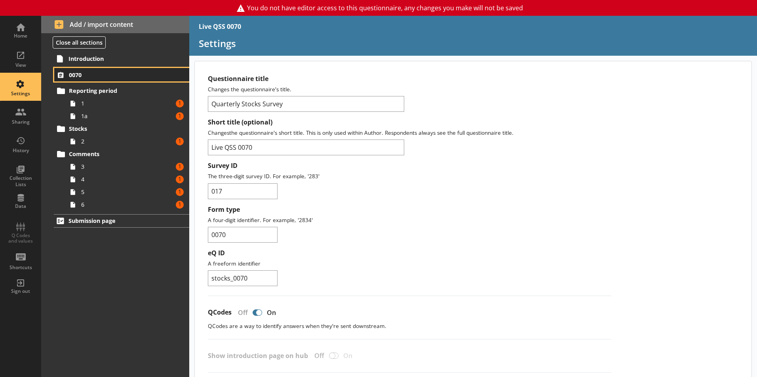
click at [78, 76] on span "0070" at bounding box center [117, 75] width 97 height 8
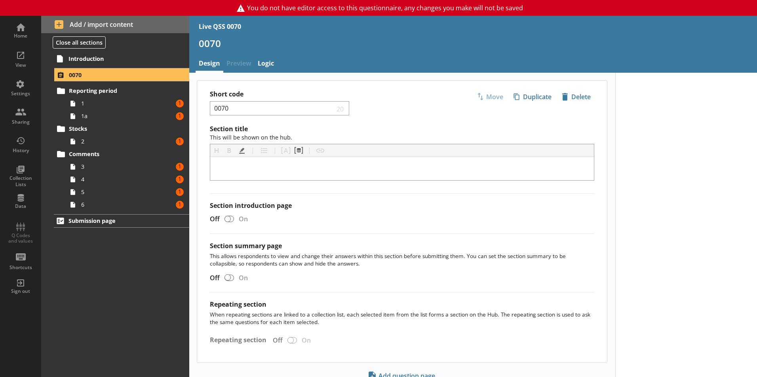
scroll to position [31, 0]
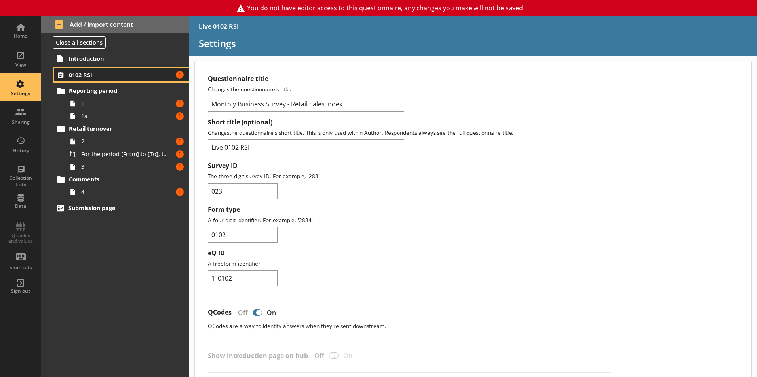
click at [81, 76] on span "0102 RSI" at bounding box center [117, 75] width 97 height 8
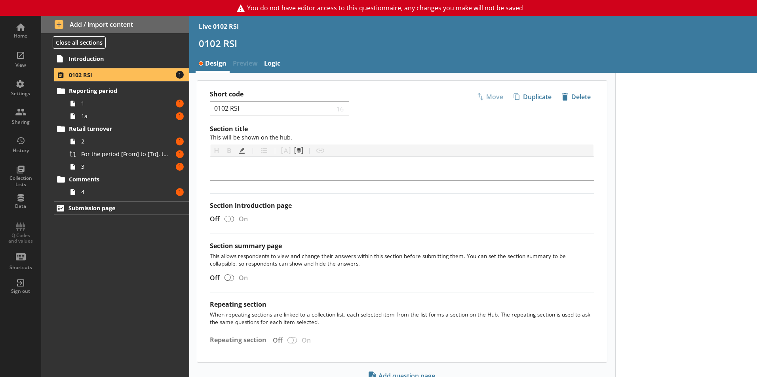
scroll to position [31, 0]
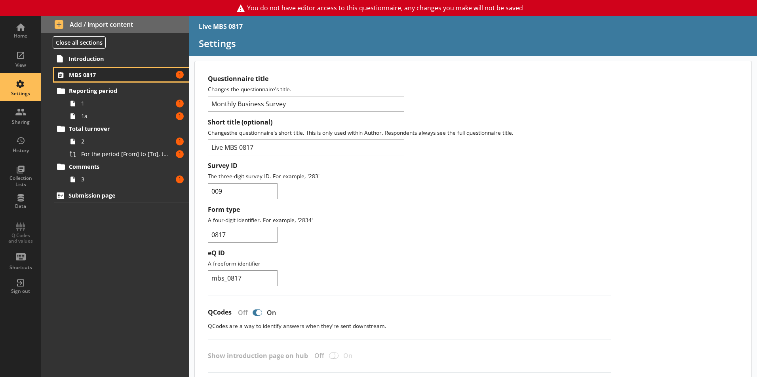
click at [79, 75] on span "MBS 0817" at bounding box center [117, 75] width 97 height 8
